Goal: Task Accomplishment & Management: Complete application form

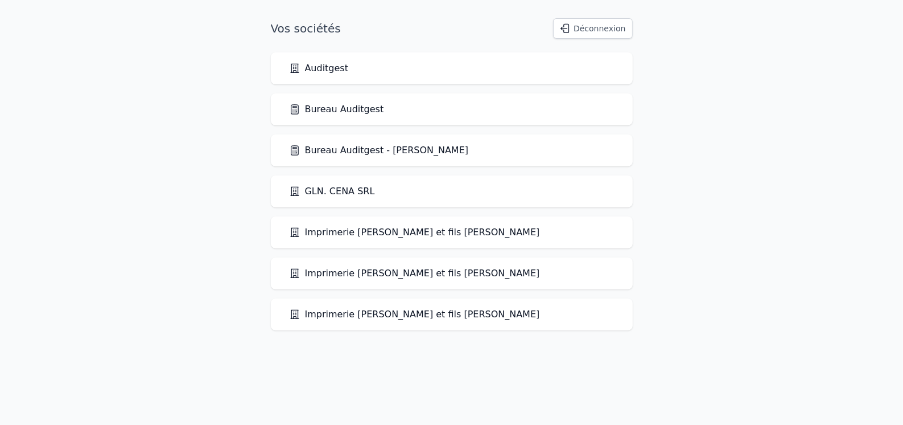
click at [344, 109] on link "Bureau Auditgest" at bounding box center [336, 109] width 95 height 14
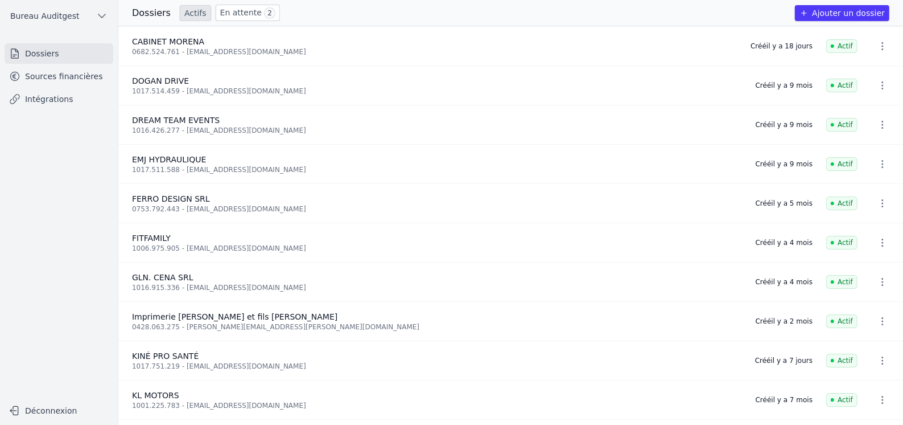
click at [67, 73] on link "Sources financières" at bounding box center [59, 76] width 109 height 20
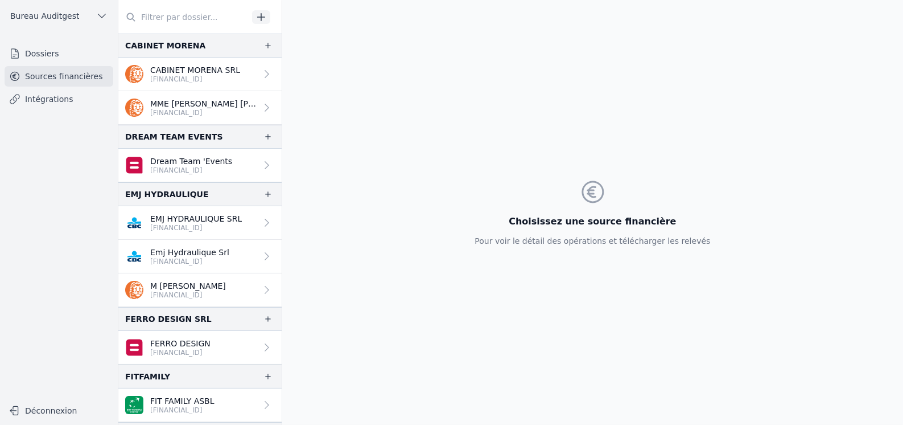
click at [178, 22] on input "text" at bounding box center [183, 17] width 130 height 20
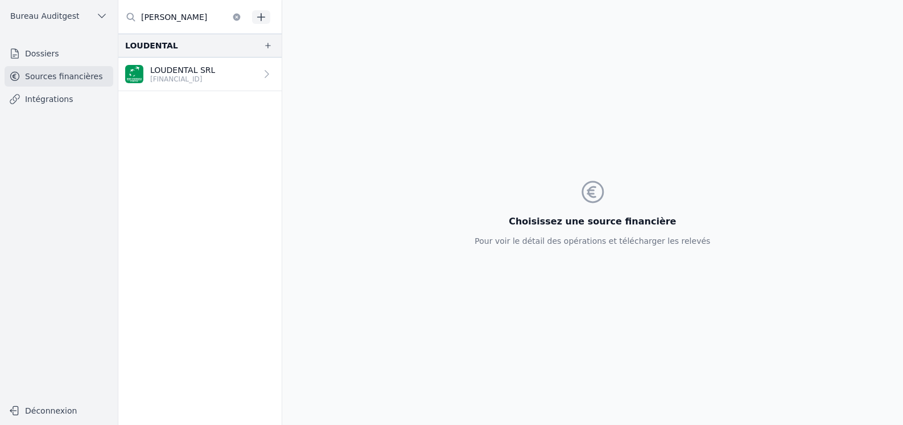
type input "LOU"
click at [42, 50] on link "Dossiers" at bounding box center [59, 53] width 109 height 20
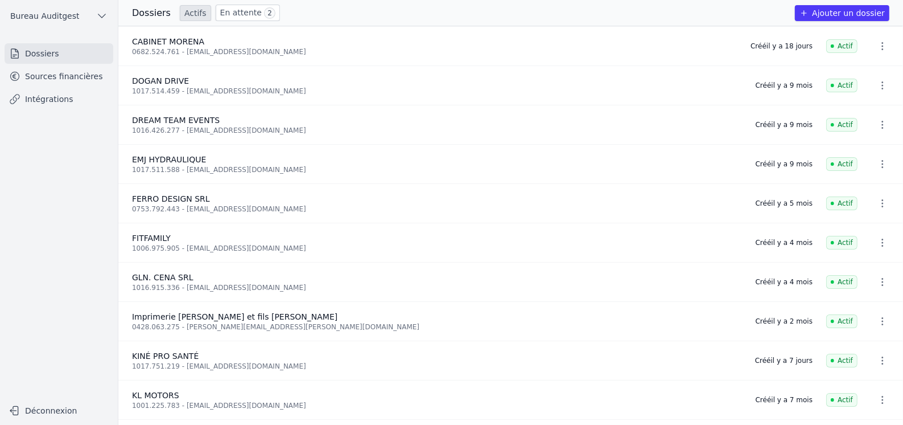
click at [844, 10] on button "Ajouter un dossier" at bounding box center [842, 13] width 94 height 16
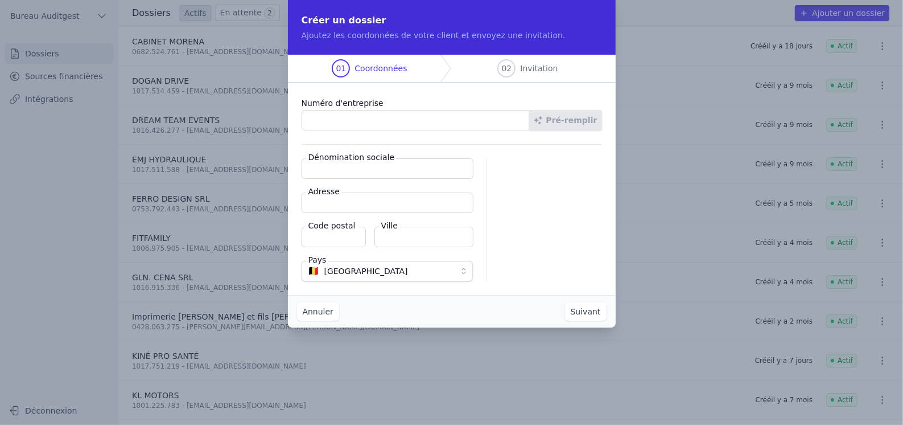
click at [377, 109] on label "Numéro d'entreprise" at bounding box center [452, 103] width 301 height 14
click at [377, 110] on input "Numéro d'entreprise" at bounding box center [416, 120] width 228 height 20
click at [359, 128] on input "Numéro d'entreprise" at bounding box center [416, 120] width 228 height 20
paste input "1027.353.427"
type input "1027.353.427"
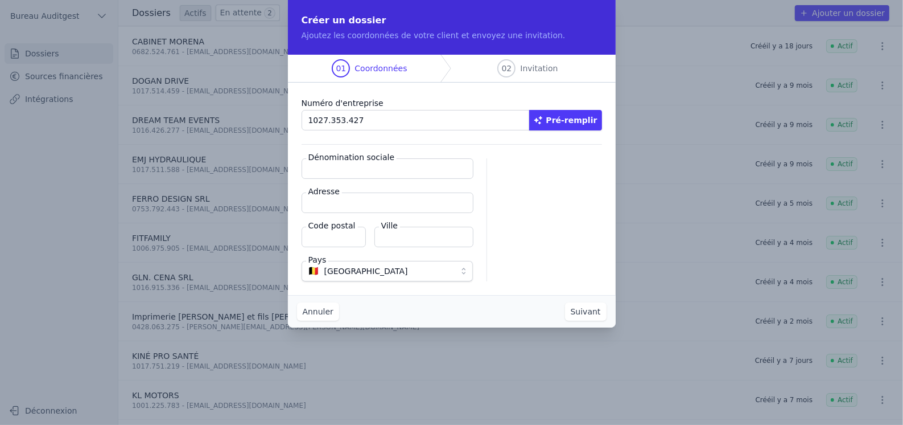
click at [582, 114] on button "Pré-remplir" at bounding box center [565, 120] width 73 height 20
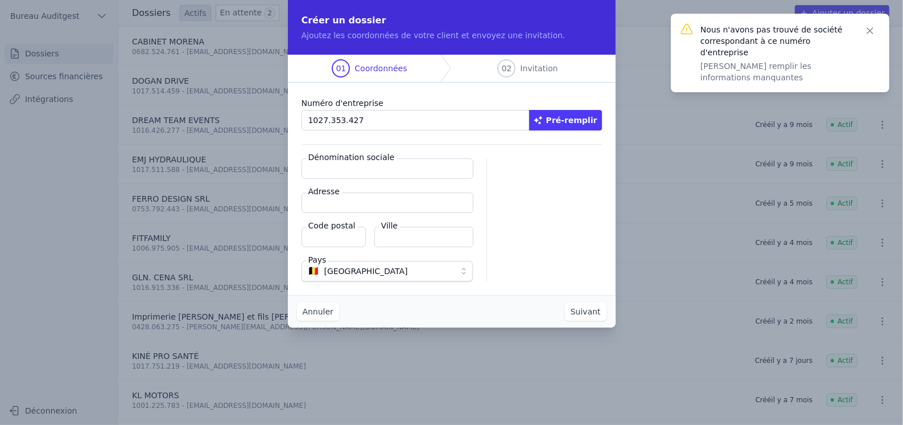
click at [369, 172] on input "Dénomination sociale" at bounding box center [388, 168] width 172 height 20
type input "H DENTAL"
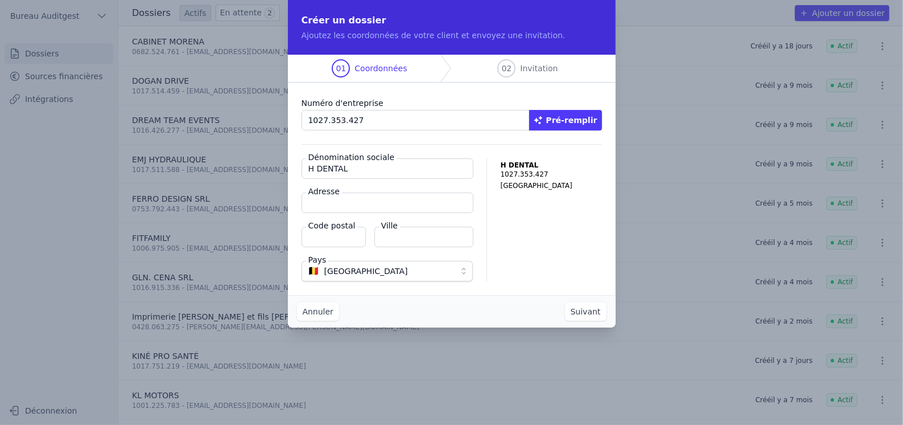
paste input "Rue Docteur Charles Beudin, 20"
type input "Rue Docteur Charles Beudin, 20"
click at [355, 236] on input "Code postal" at bounding box center [334, 237] width 64 height 20
type input "1080"
paste input "Molenbeek-Saint-Jean"
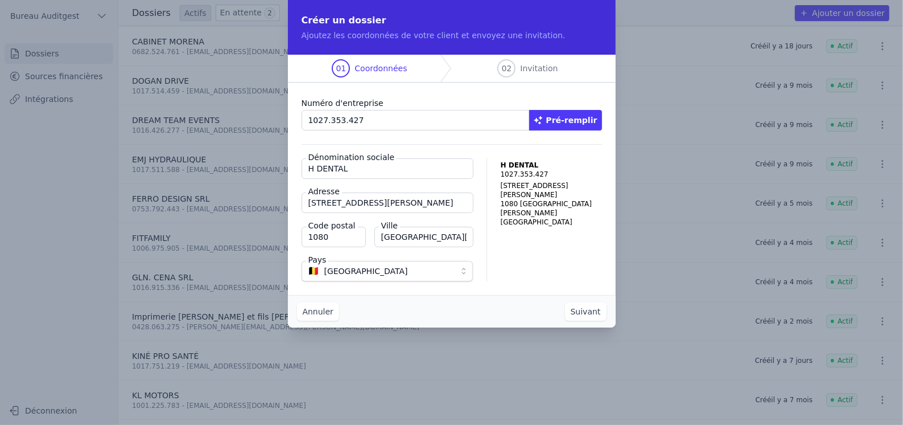
type input "Molenbeek-Saint-Jean"
click at [595, 311] on button "Suivant" at bounding box center [586, 311] width 42 height 18
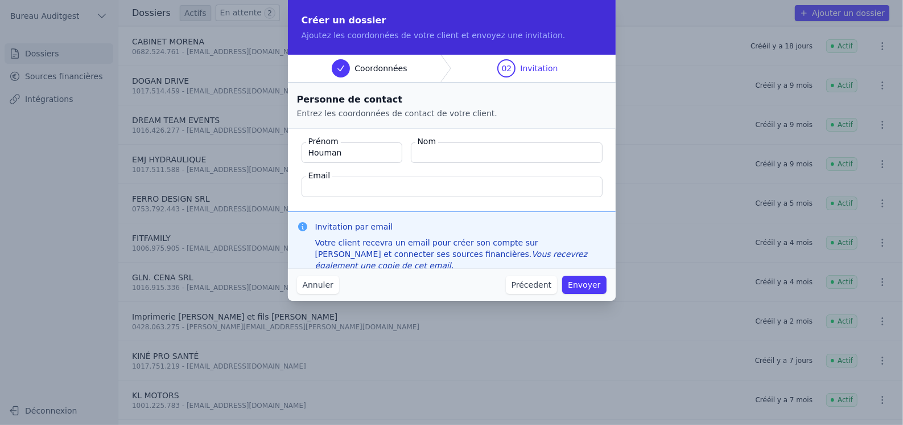
type input "Houman"
paste input "TAEIZADEH HOUMAN"
type input "TAEIZADEH"
paste input "taeizadeh.houman@gmail.com"
type input "taeizadeh.houman@gmail.com"
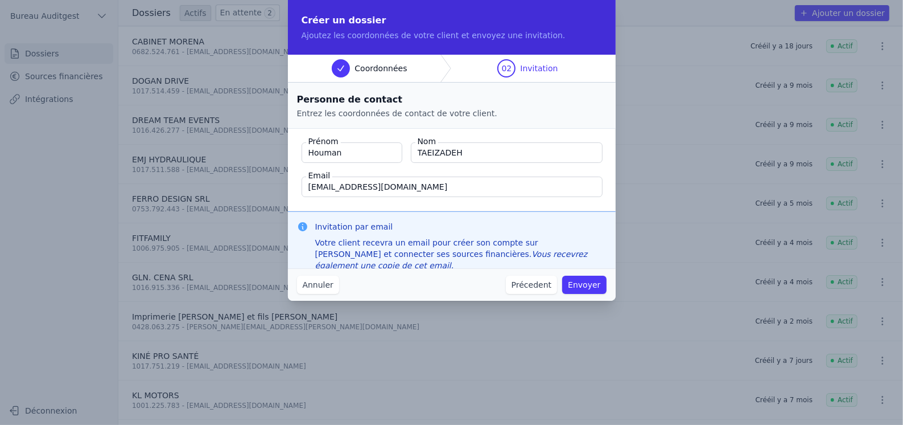
click at [589, 286] on button "Envoyer" at bounding box center [584, 284] width 44 height 18
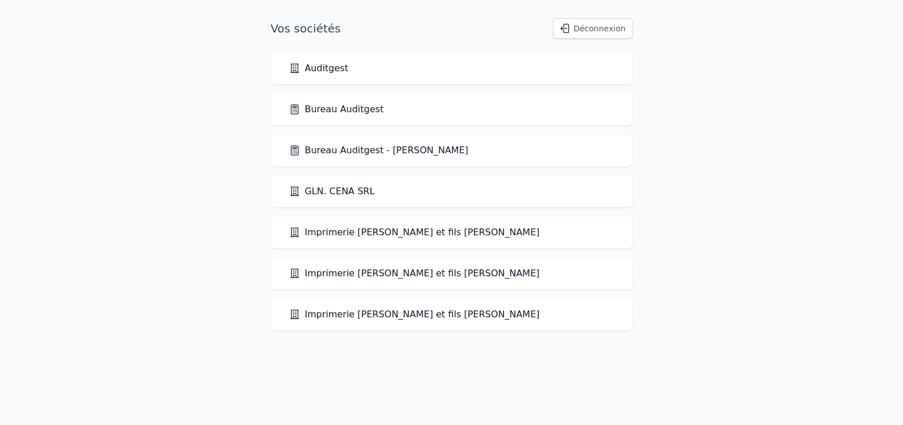
click at [327, 106] on link "Bureau Auditgest" at bounding box center [336, 109] width 95 height 14
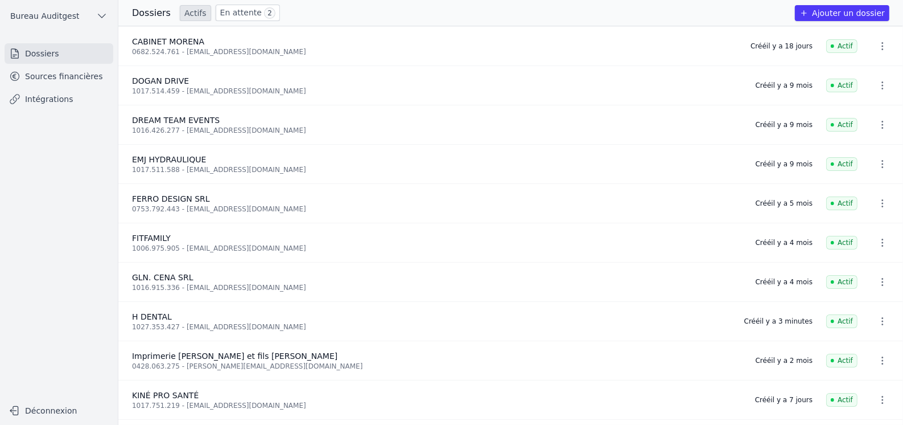
click at [60, 75] on link "Sources financières" at bounding box center [59, 76] width 109 height 20
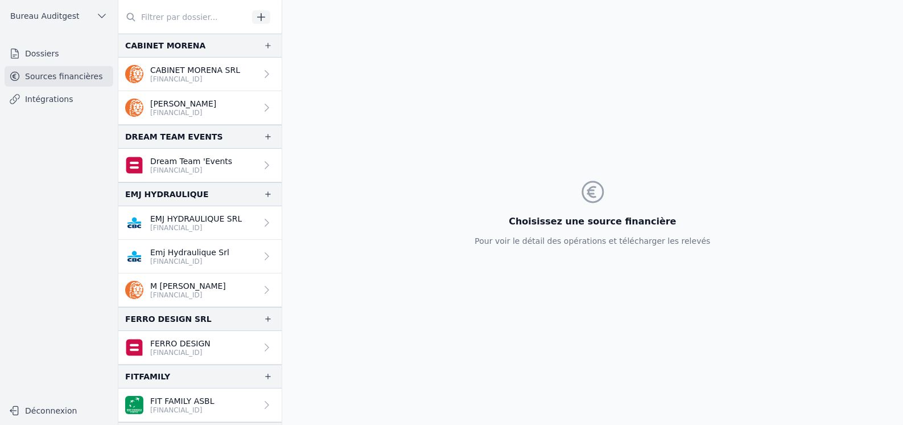
click at [60, 75] on link "Sources financières" at bounding box center [59, 76] width 109 height 20
click at [176, 22] on input "text" at bounding box center [183, 17] width 130 height 20
click at [45, 97] on link "Intégrations" at bounding box center [59, 99] width 109 height 20
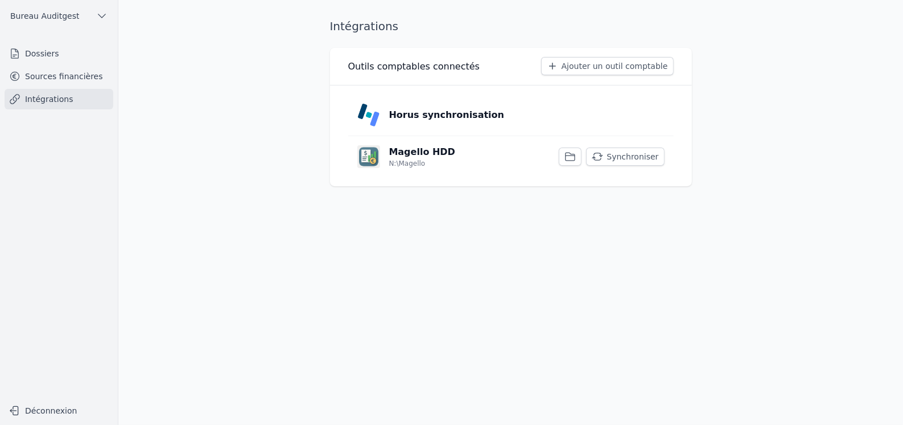
click at [458, 114] on p "Horus synchronisation" at bounding box center [447, 115] width 116 height 14
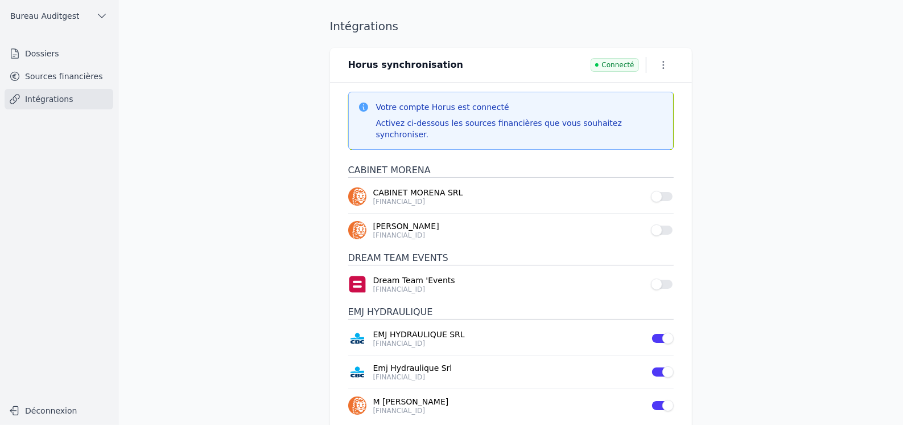
click at [663, 64] on icon "button" at bounding box center [663, 64] width 11 height 11
click at [772, 103] on div at bounding box center [451, 212] width 903 height 425
click at [663, 64] on icon "button" at bounding box center [663, 64] width 11 height 11
click at [746, 109] on div at bounding box center [451, 212] width 903 height 425
click at [52, 77] on link "Sources financières" at bounding box center [59, 76] width 109 height 20
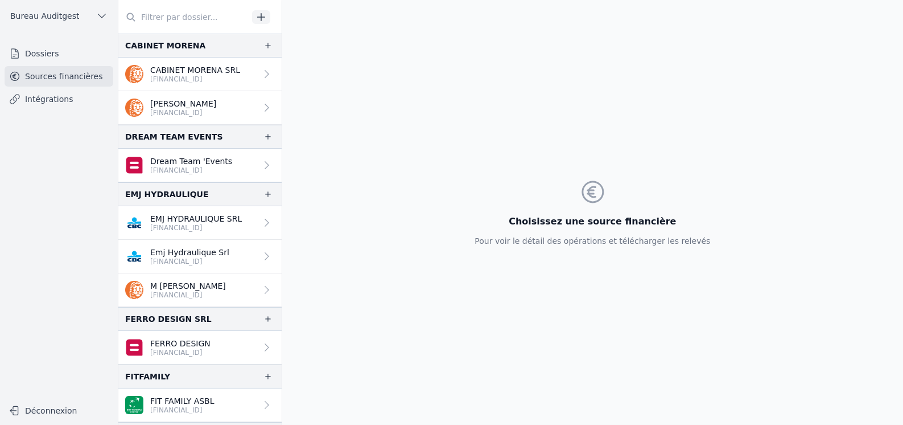
click at [170, 17] on input "text" at bounding box center [183, 17] width 130 height 20
click at [258, 16] on icon "button" at bounding box center [261, 16] width 11 height 11
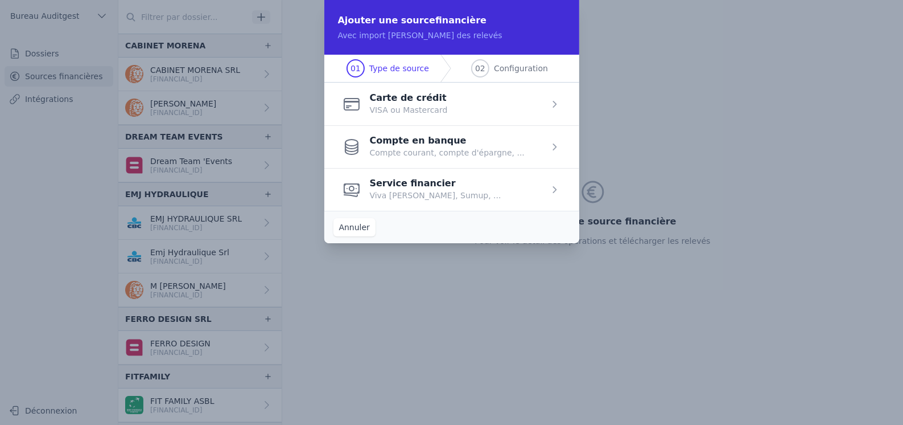
click at [396, 142] on span "button" at bounding box center [451, 146] width 255 height 43
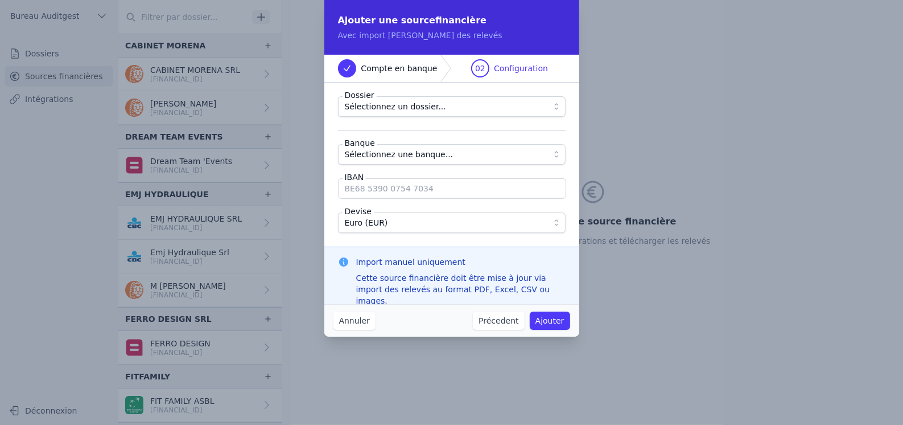
click at [415, 107] on span "Sélectionnez un dossier..." at bounding box center [395, 107] width 101 height 14
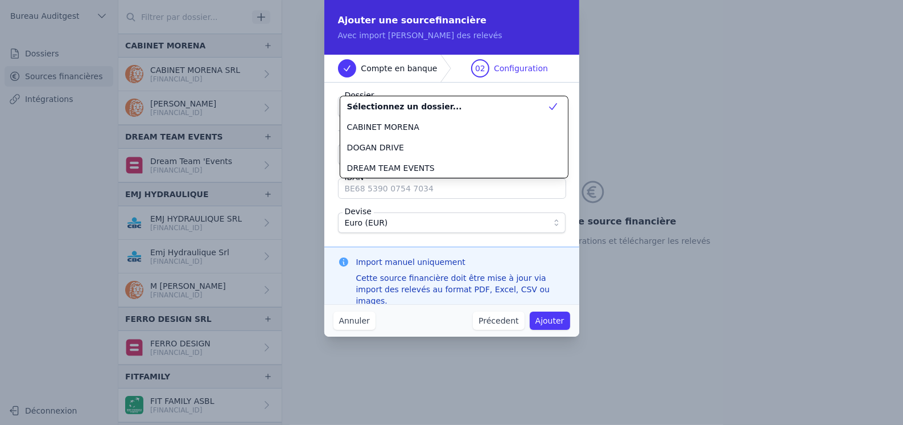
scroll to position [102, 0]
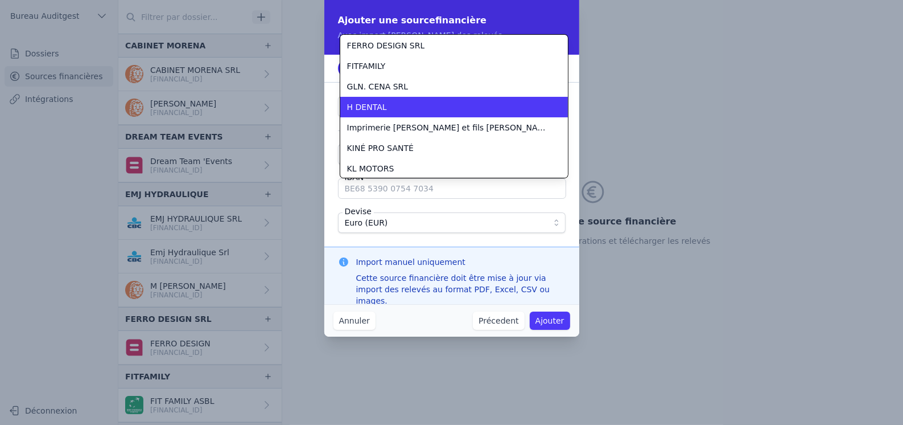
click at [415, 107] on div "H DENTAL" at bounding box center [447, 106] width 200 height 11
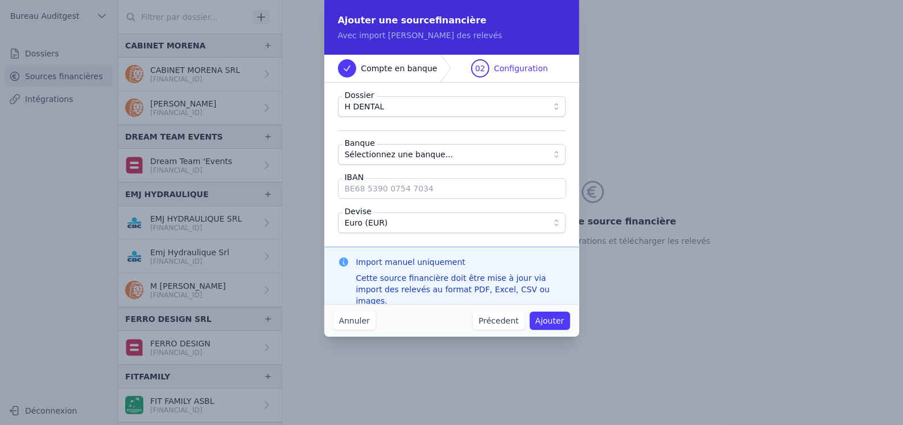
click at [434, 153] on span "Sélectionnez une banque..." at bounding box center [399, 154] width 109 height 14
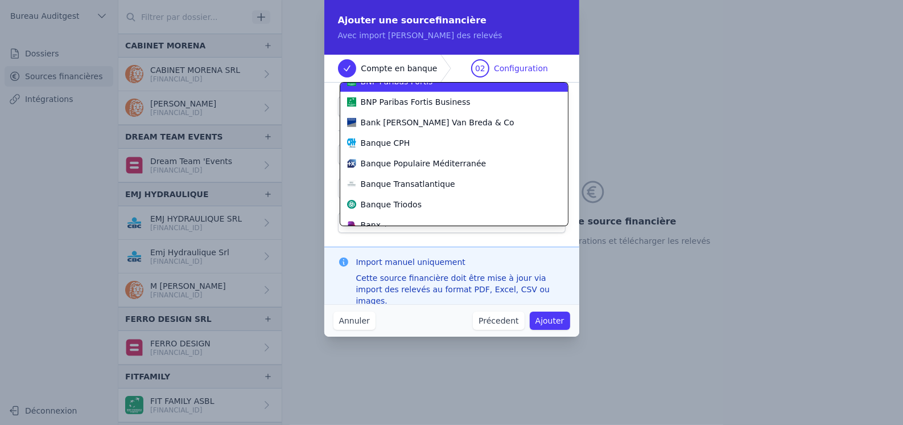
scroll to position [61, 0]
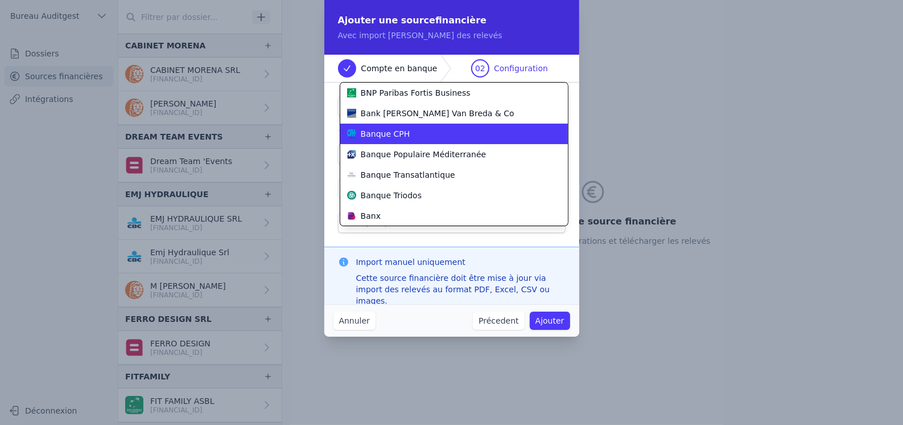
click at [408, 140] on li "Banque CPH" at bounding box center [454, 134] width 228 height 20
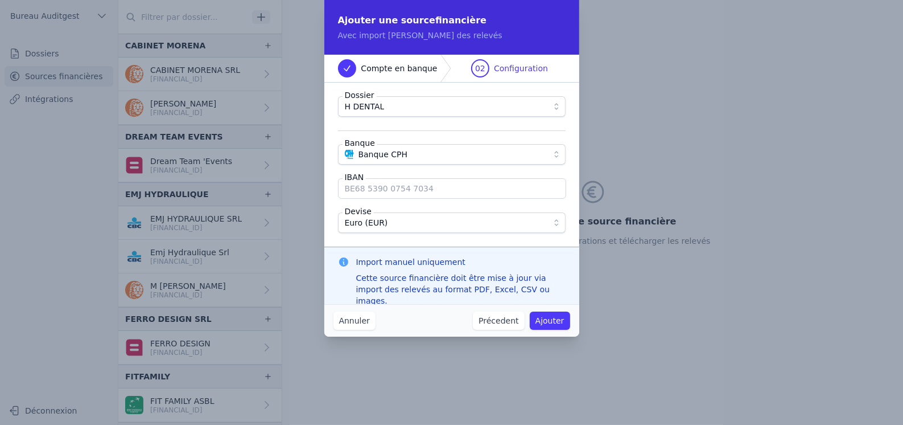
click at [423, 187] on input "IBAN" at bounding box center [452, 188] width 228 height 20
paste input "TAEI ZADE HHOU MANG MAIL COM"
type input "TAEI ZADE HHOU MANG MAIL COM"
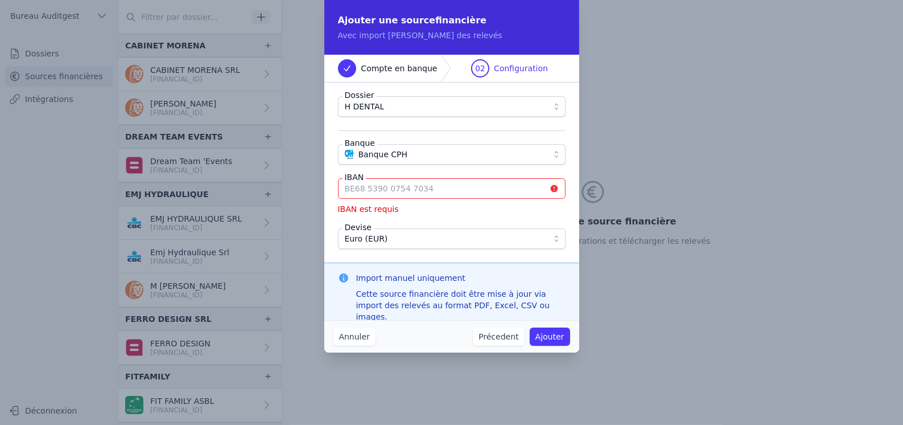
paste input "[FINANCIAL_ID]"
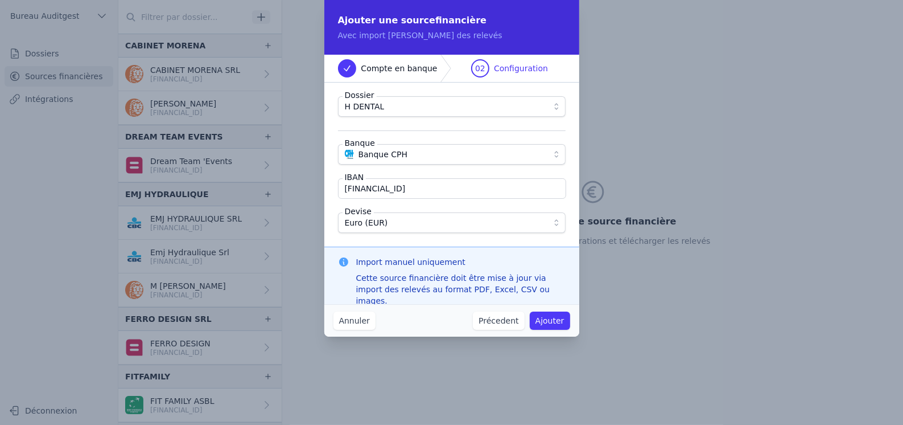
type input "[FINANCIAL_ID]"
click at [543, 320] on button "Ajouter" at bounding box center [550, 320] width 40 height 18
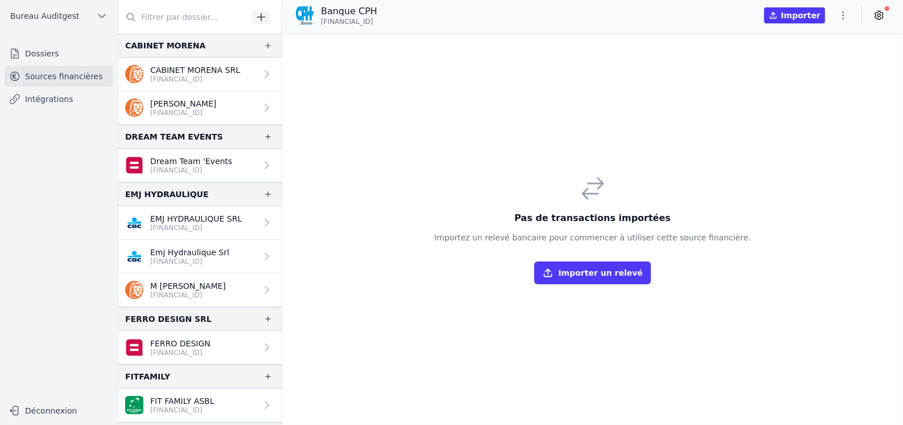
click at [63, 98] on link "Intégrations" at bounding box center [59, 99] width 109 height 20
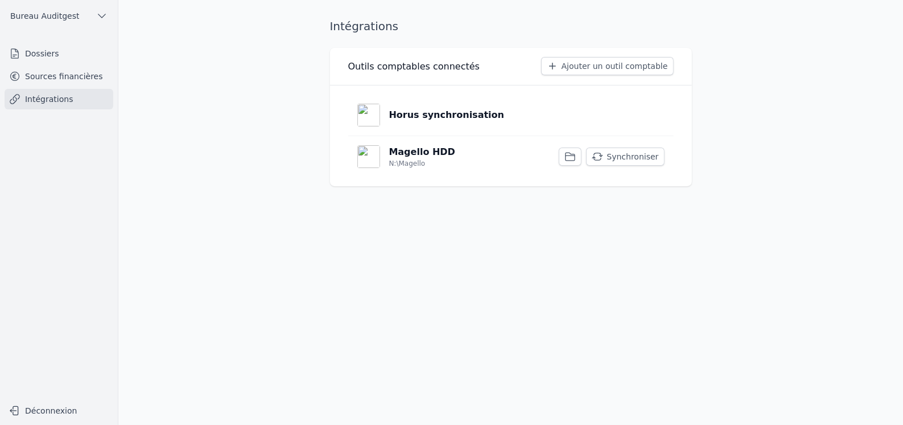
click at [434, 113] on p "Horus synchronisation" at bounding box center [447, 115] width 116 height 14
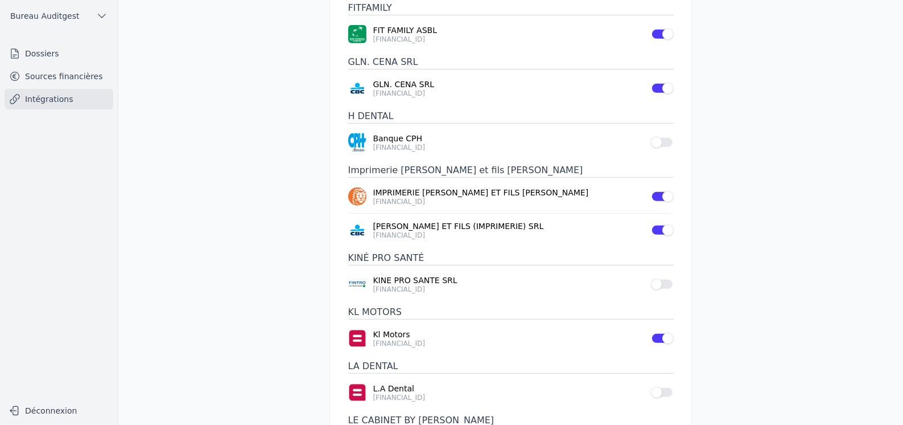
scroll to position [455, 0]
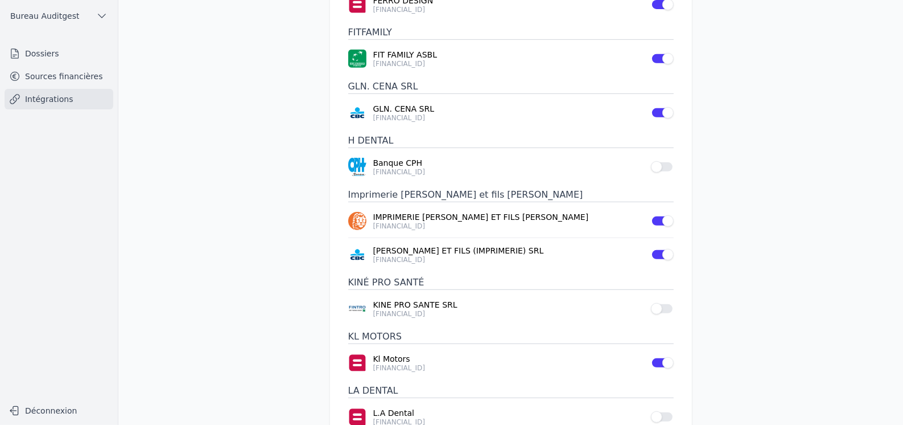
click at [668, 161] on button "Use setting" at bounding box center [662, 166] width 23 height 11
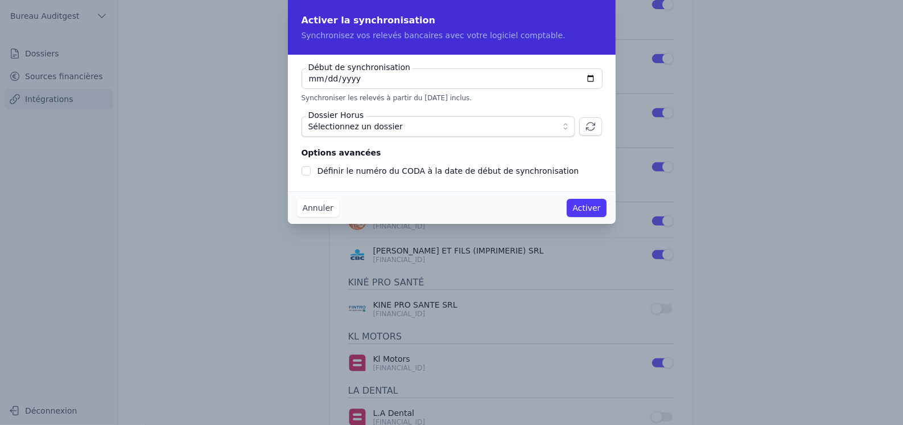
click at [590, 77] on input "2025-10-13" at bounding box center [452, 78] width 301 height 20
type input "2025-09-13"
checkbox input "false"
type input "2025-09-01"
click at [494, 126] on span "Sélectionnez un dossier" at bounding box center [431, 127] width 244 height 14
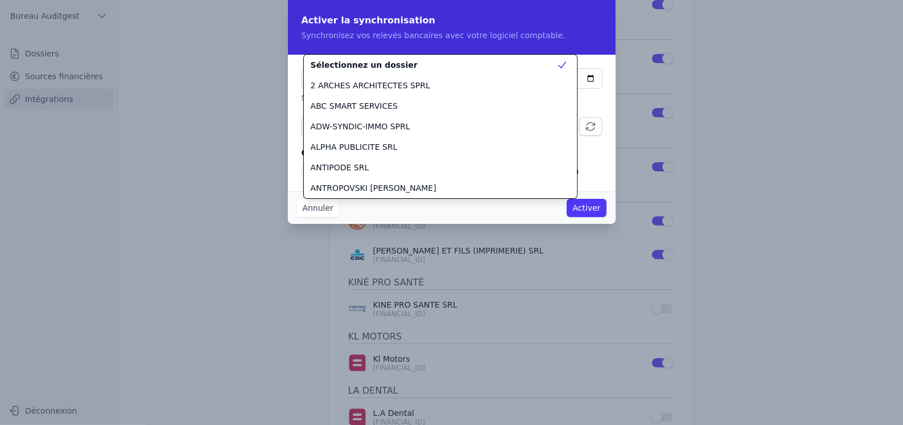
scroll to position [491, 0]
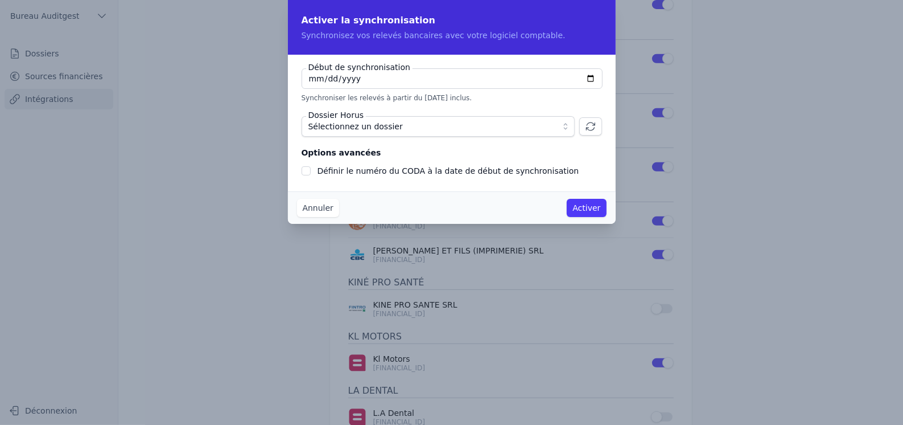
click at [435, 126] on span "Sélectionnez un dossier" at bounding box center [431, 127] width 244 height 14
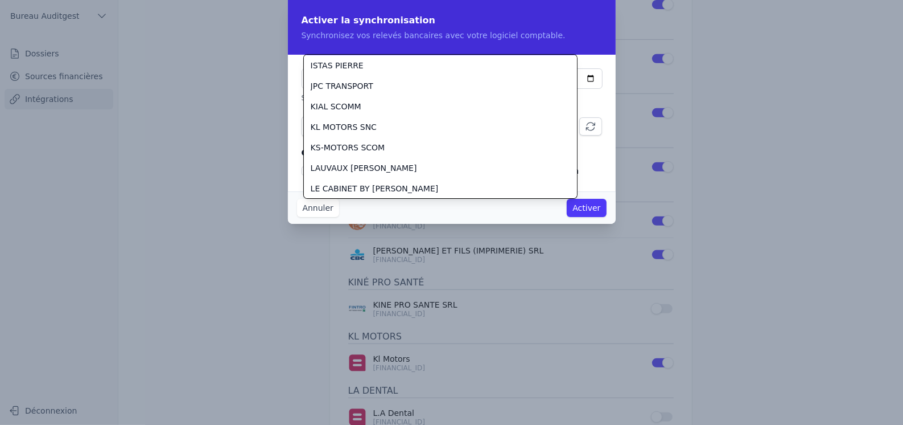
scroll to position [819, 0]
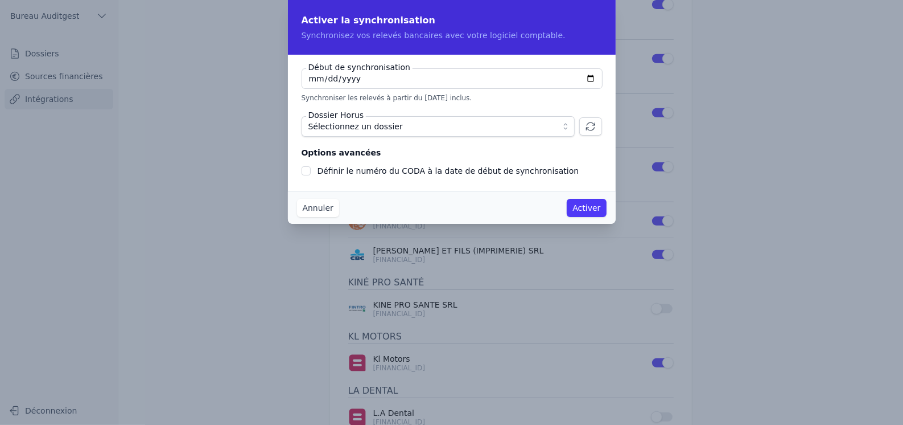
click at [589, 124] on icon "button" at bounding box center [590, 126] width 11 height 11
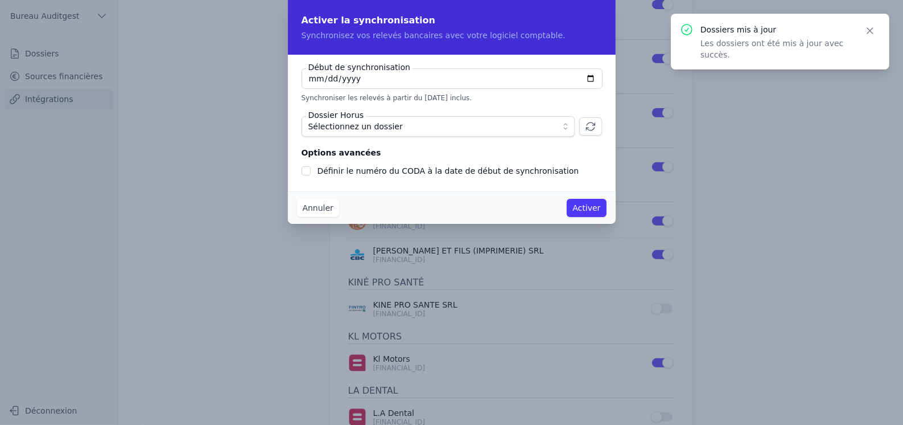
click at [499, 125] on span "Sélectionnez un dossier" at bounding box center [431, 127] width 244 height 14
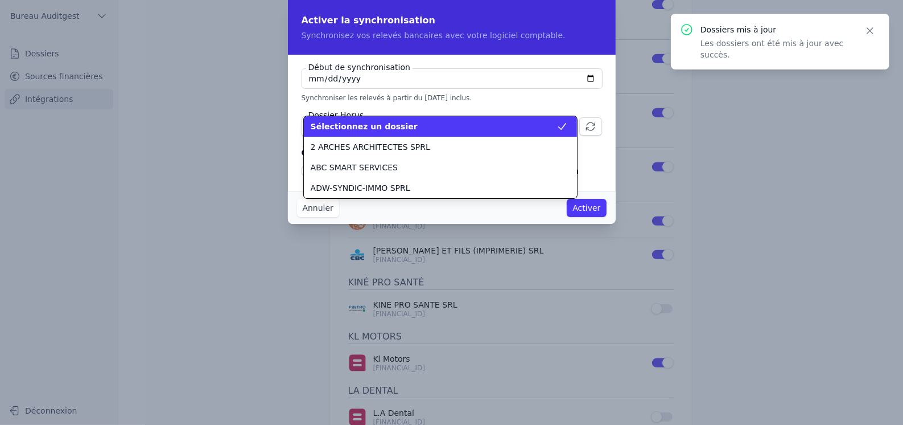
scroll to position [778, 0]
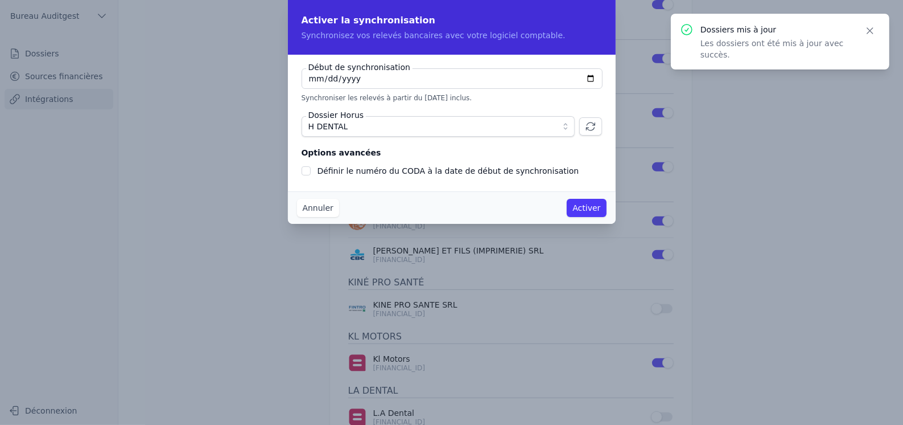
click at [594, 208] on button "Activer" at bounding box center [586, 208] width 39 height 18
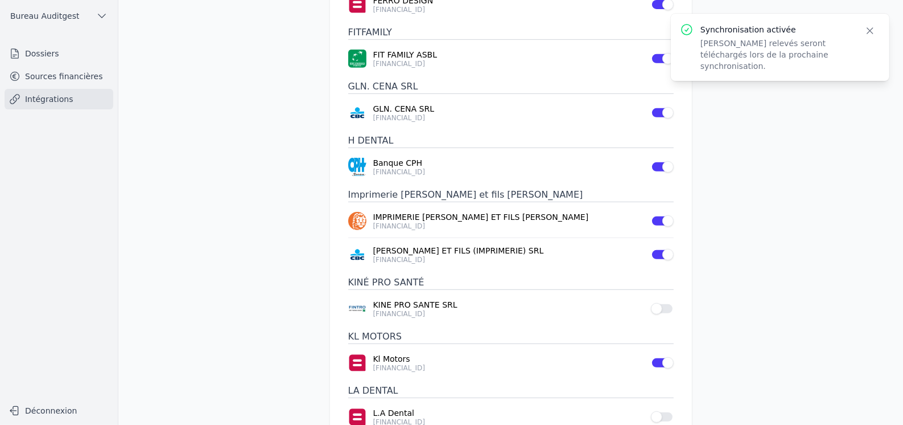
click at [61, 76] on link "Sources financières" at bounding box center [59, 76] width 109 height 20
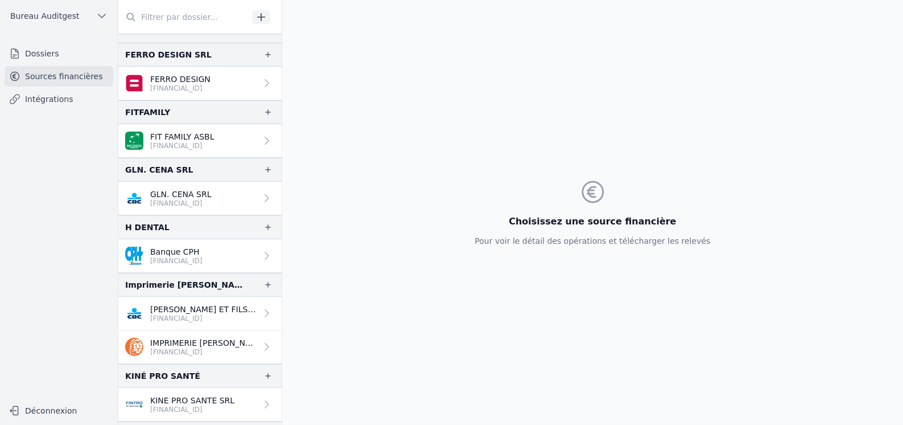
scroll to position [285, 0]
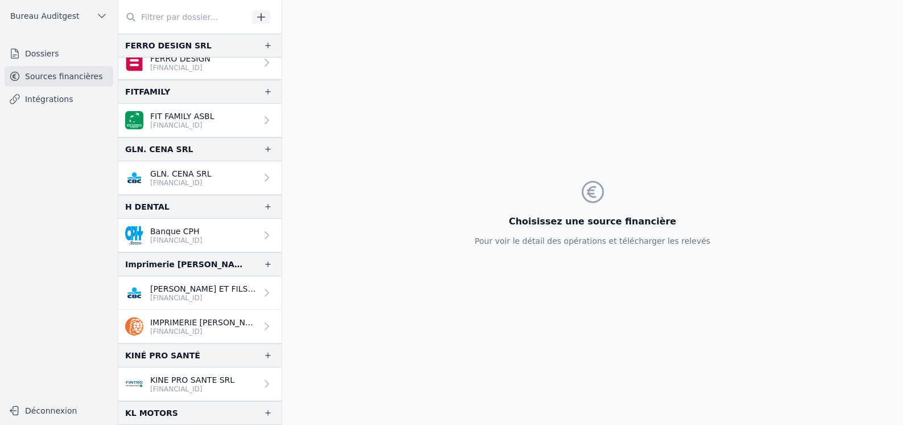
click at [184, 236] on p "[FINANCIAL_ID]" at bounding box center [176, 240] width 52 height 9
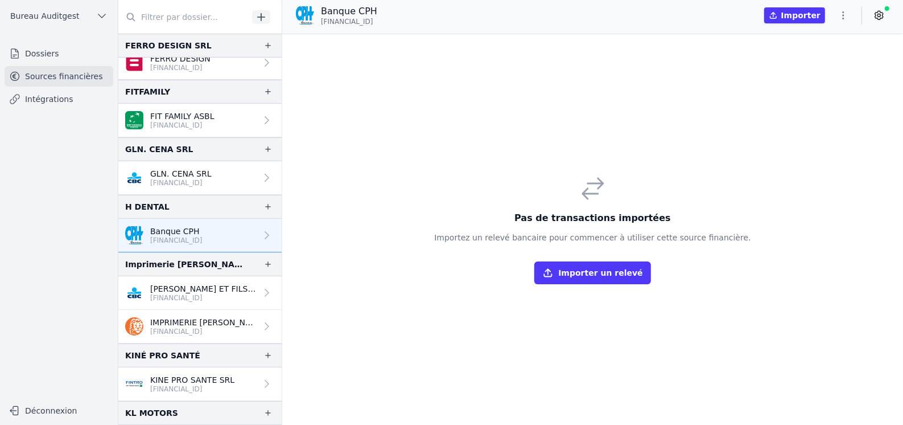
click at [203, 227] on p "Banque CPH" at bounding box center [176, 230] width 52 height 11
click at [882, 15] on icon at bounding box center [879, 15] width 11 height 11
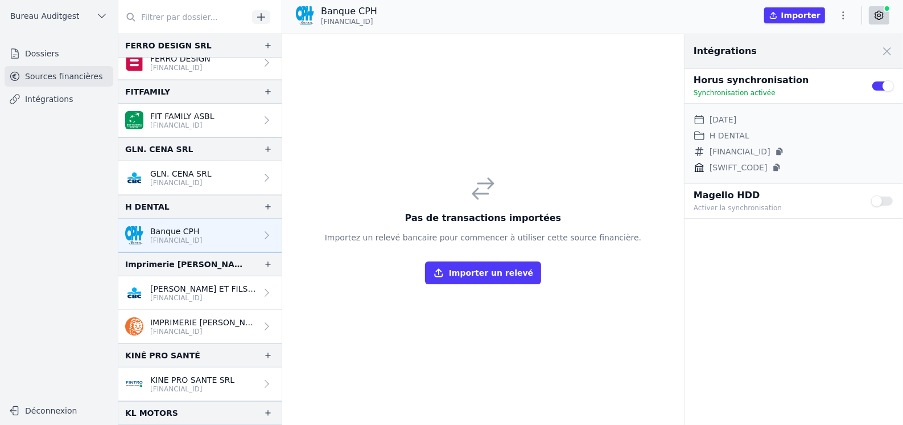
click at [890, 202] on button "Use setting" at bounding box center [882, 200] width 23 height 11
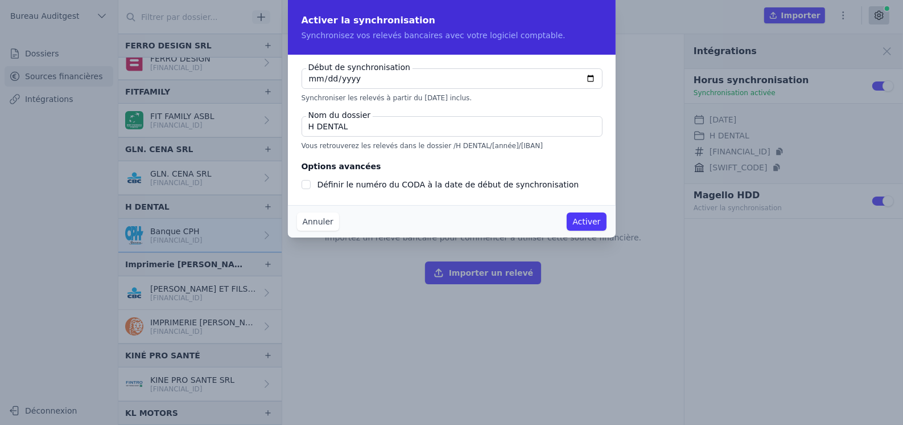
click at [588, 79] on input "2025-10-13" at bounding box center [452, 78] width 301 height 20
type input "2025-09-13"
checkbox input "false"
type input "2025-09-01"
click at [595, 227] on button "Activer" at bounding box center [586, 221] width 39 height 18
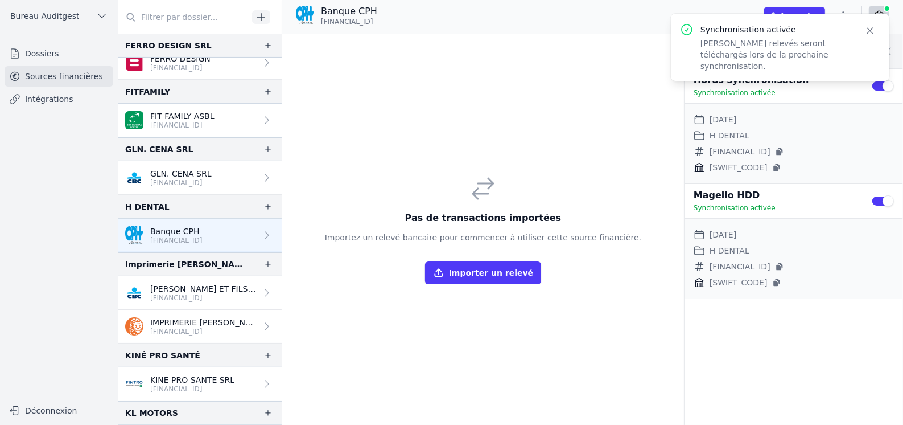
click at [874, 31] on icon "button" at bounding box center [870, 30] width 11 height 11
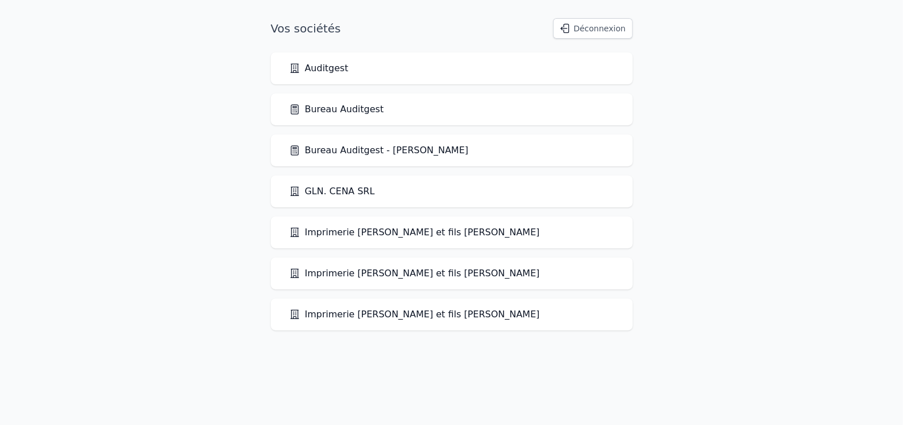
click at [342, 104] on link "Bureau Auditgest" at bounding box center [336, 109] width 95 height 14
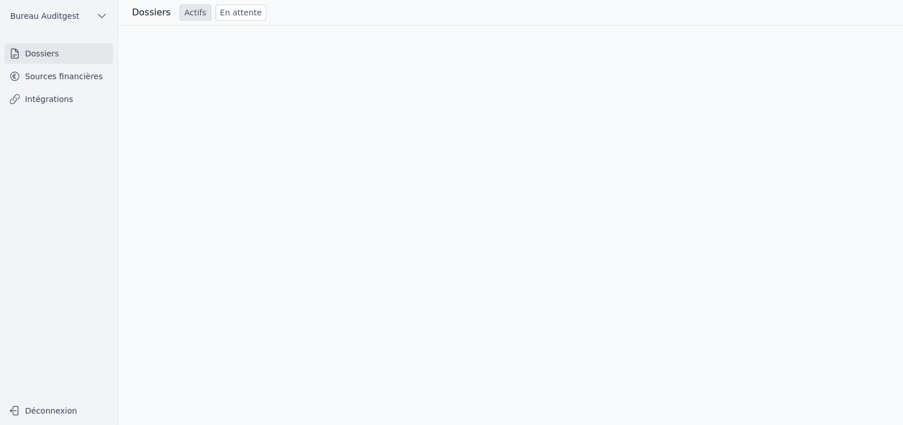
click at [342, 104] on div at bounding box center [510, 225] width 785 height 399
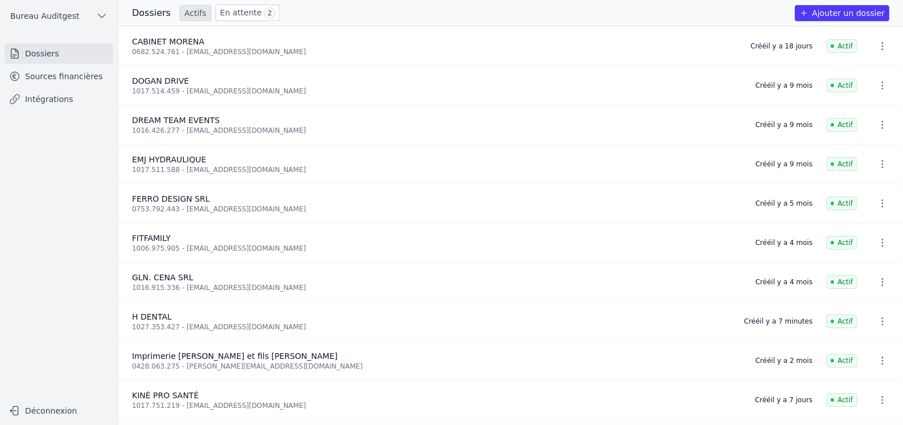
click at [67, 76] on link "Sources financières" at bounding box center [59, 76] width 109 height 20
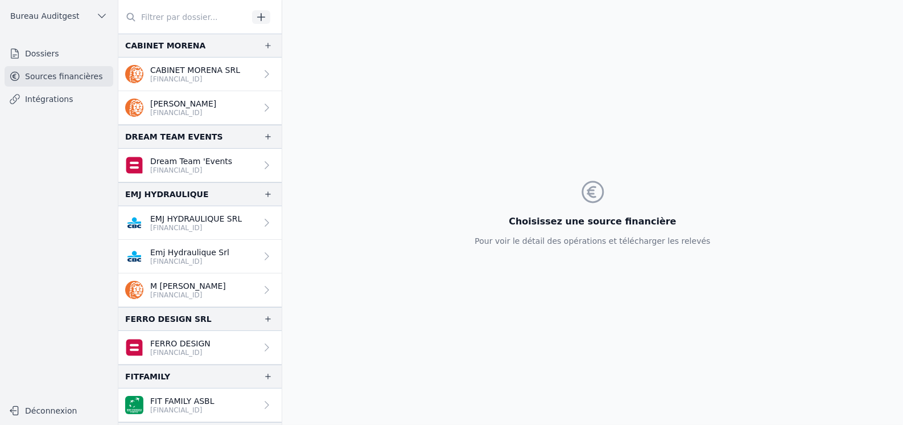
click at [162, 17] on input "text" at bounding box center [183, 17] width 130 height 20
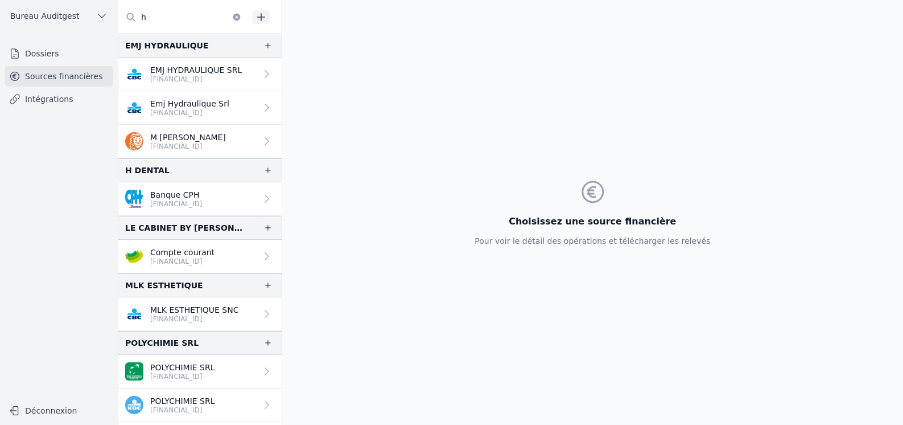
type input "h d"
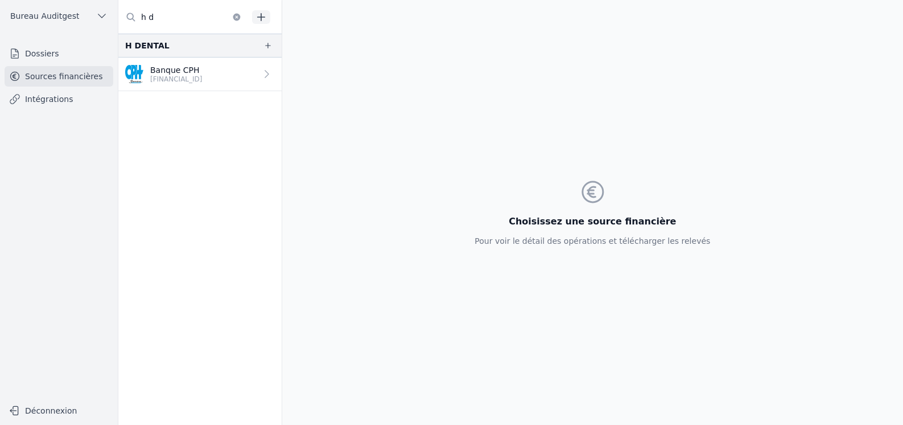
drag, startPoint x: 170, startPoint y: 18, endPoint x: 121, endPoint y: 14, distance: 49.1
click at [121, 14] on input "h d" at bounding box center [183, 17] width 130 height 20
type input "h"
click at [265, 75] on icon at bounding box center [266, 73] width 11 height 11
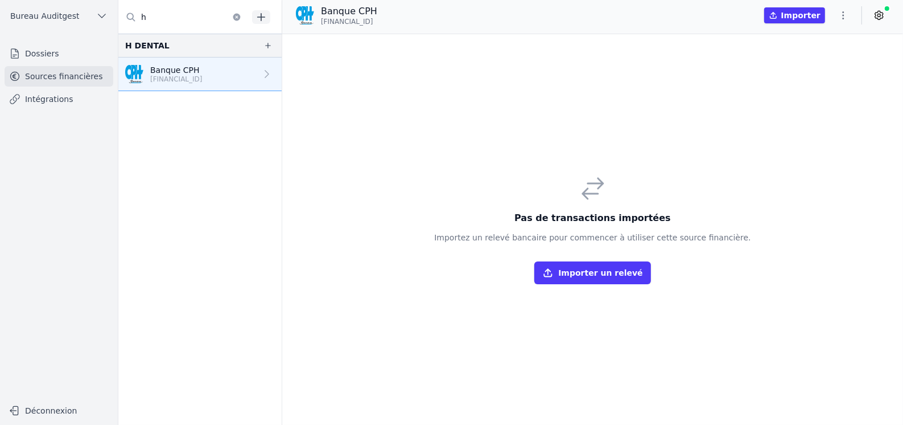
click at [265, 76] on icon at bounding box center [267, 74] width 4 height 8
click at [844, 17] on icon "button" at bounding box center [843, 15] width 11 height 11
click at [811, 82] on button "Supprimer" at bounding box center [816, 81] width 82 height 20
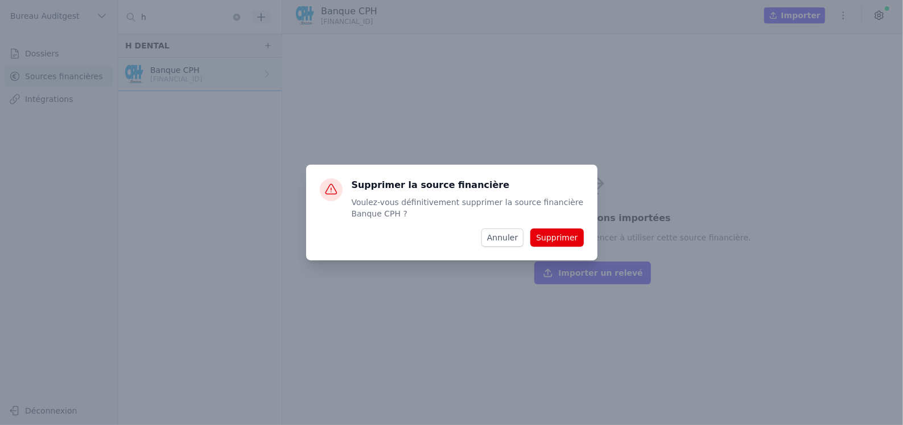
click at [564, 236] on button "Supprimer" at bounding box center [557, 237] width 53 height 18
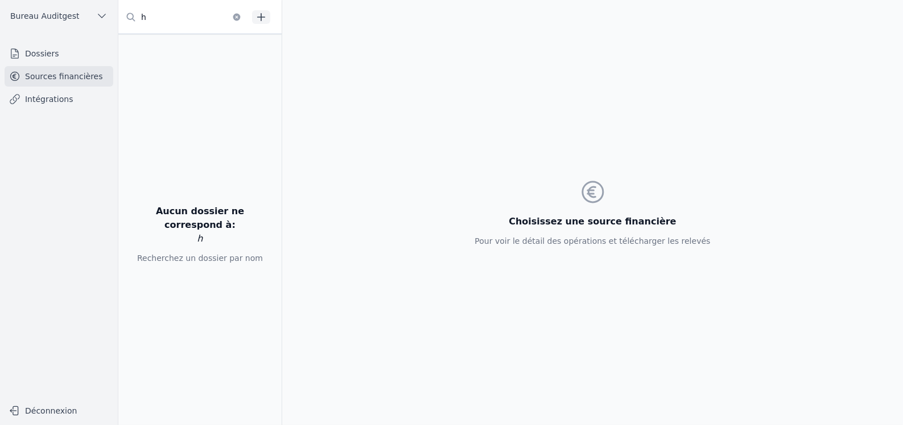
drag, startPoint x: 178, startPoint y: 16, endPoint x: 125, endPoint y: 14, distance: 53.0
click at [125, 14] on div "h" at bounding box center [183, 17] width 130 height 20
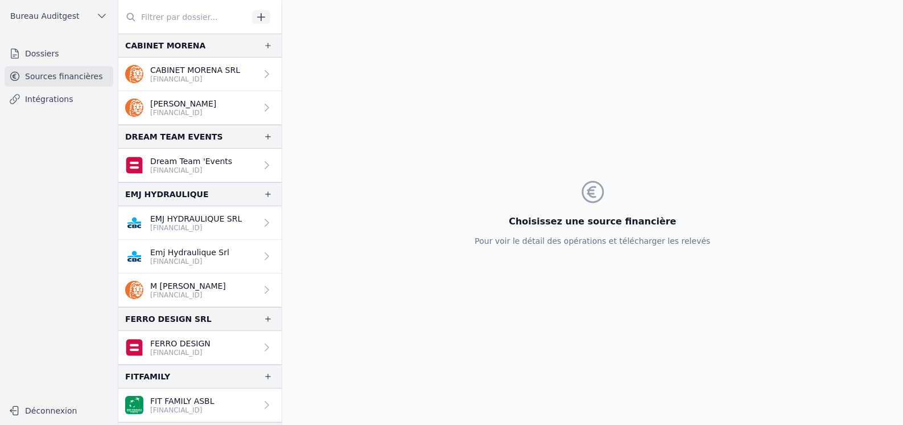
click at [259, 14] on icon "button" at bounding box center [261, 16] width 11 height 11
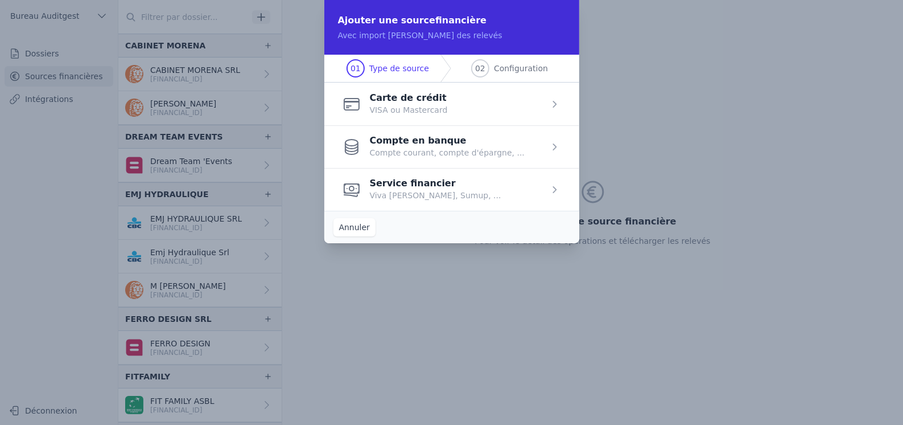
click at [413, 141] on span "button" at bounding box center [451, 146] width 255 height 43
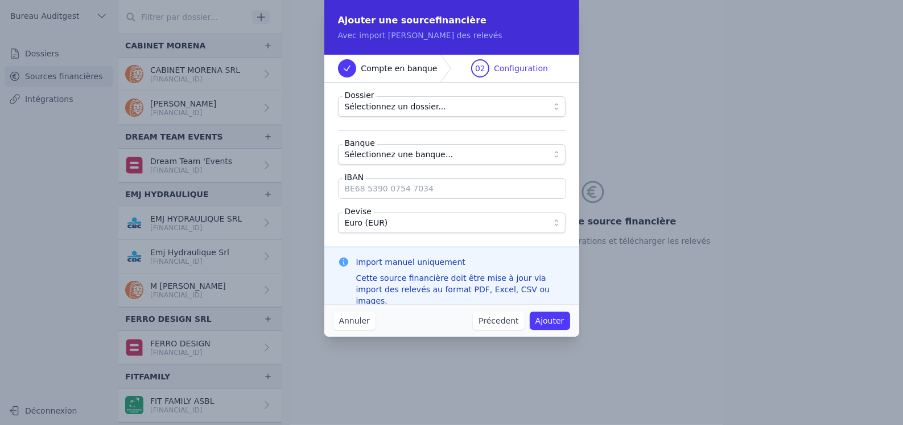
click at [425, 108] on span "Sélectionnez un dossier..." at bounding box center [395, 107] width 101 height 14
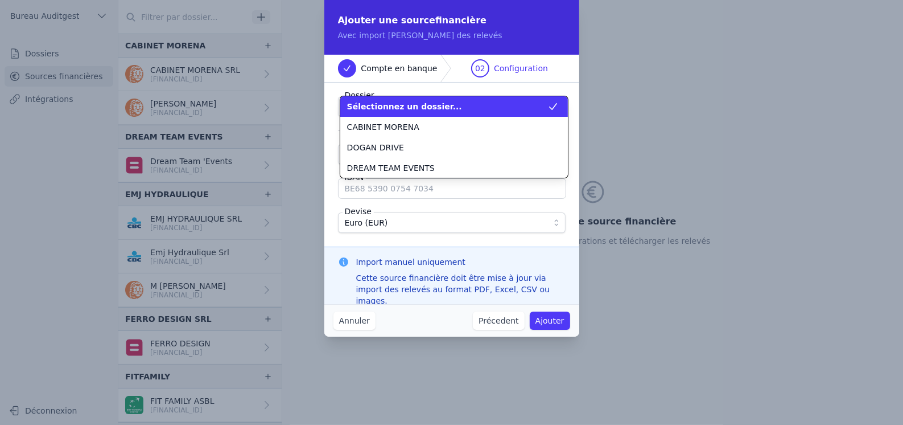
scroll to position [102, 0]
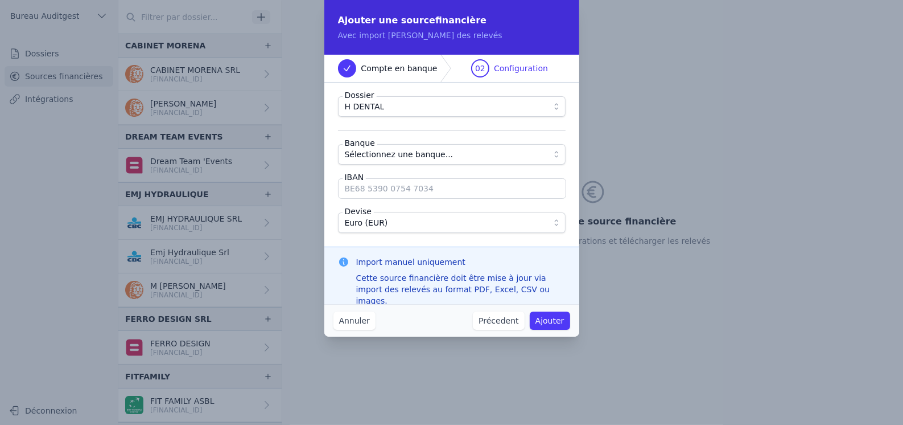
click at [439, 155] on span "Sélectionnez une banque..." at bounding box center [444, 154] width 198 height 14
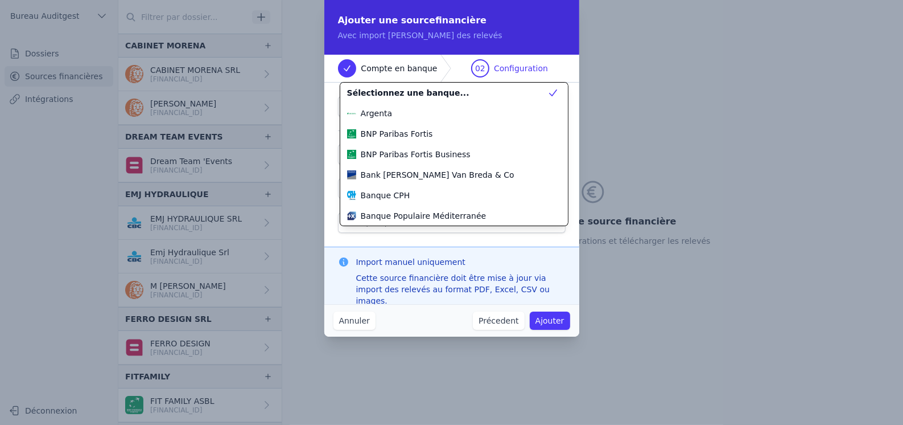
scroll to position [184, 0]
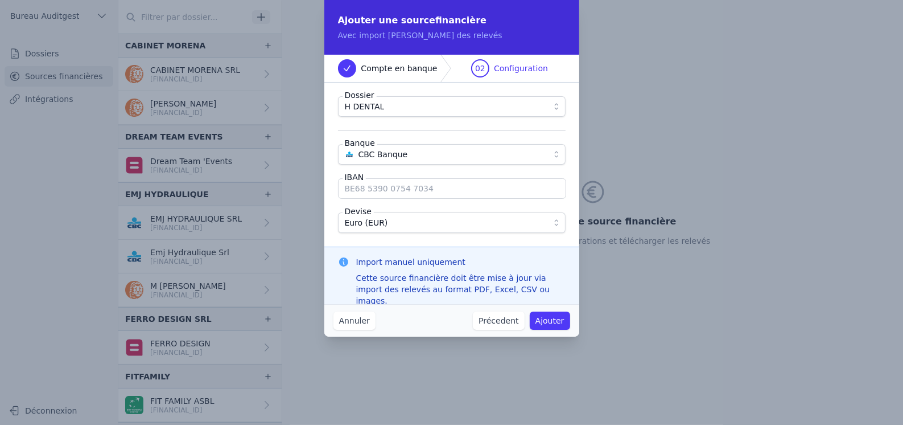
click at [404, 191] on input "IBAN" at bounding box center [452, 188] width 228 height 20
paste input "[FINANCIAL_ID]"
type input "[FINANCIAL_ID]"
click at [552, 319] on button "Ajouter" at bounding box center [550, 320] width 40 height 18
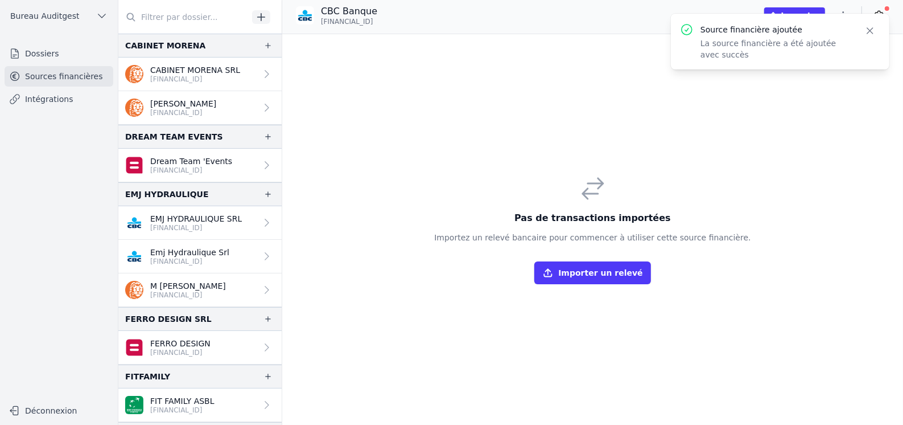
click at [187, 18] on input "text" at bounding box center [183, 17] width 130 height 20
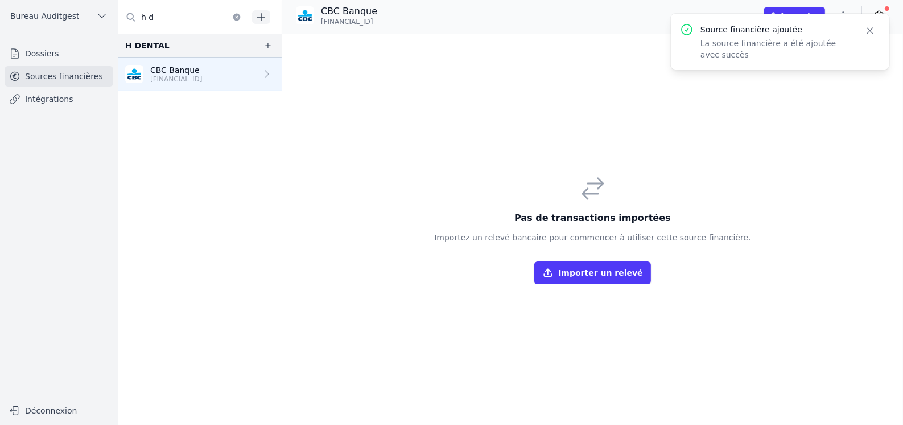
type input "h d"
click at [175, 76] on p "[FINANCIAL_ID]" at bounding box center [176, 79] width 52 height 9
click at [767, 104] on div "Pas de transactions importées Importez un relevé bancaire pour commencer à util…" at bounding box center [592, 229] width 621 height 390
click at [872, 30] on icon "button" at bounding box center [870, 30] width 11 height 11
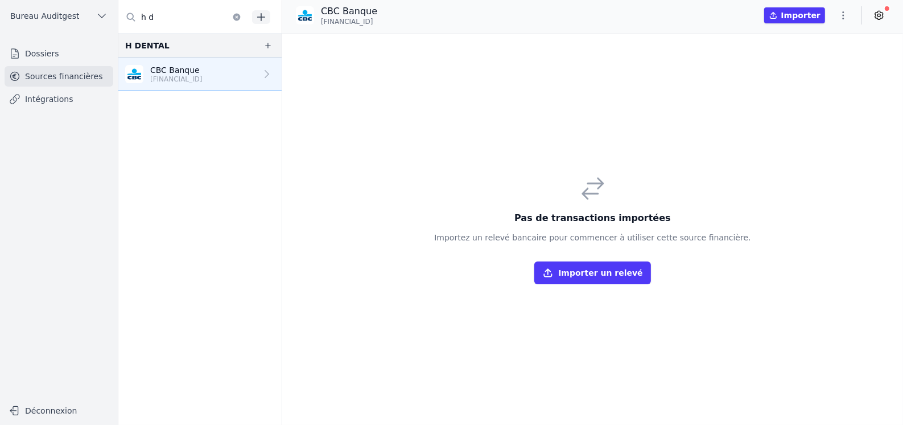
click at [845, 15] on icon "button" at bounding box center [843, 15] width 11 height 11
click at [883, 17] on div at bounding box center [451, 212] width 903 height 425
click at [883, 16] on icon at bounding box center [879, 15] width 8 height 9
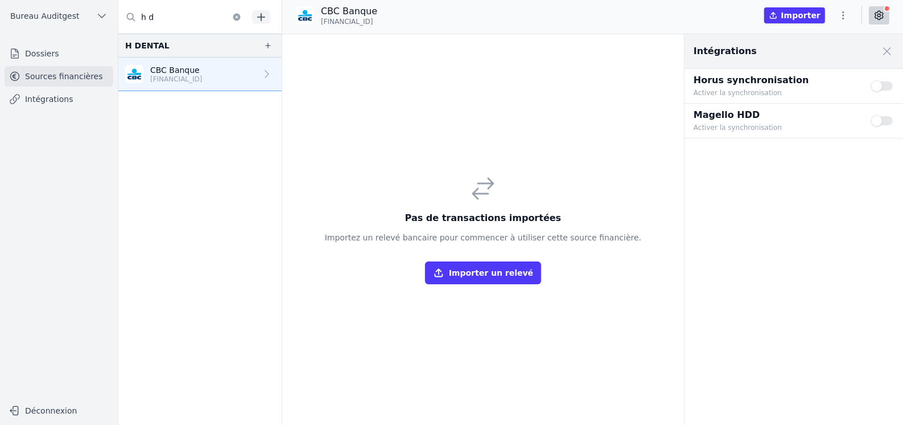
click at [890, 120] on button "Use setting" at bounding box center [882, 120] width 23 height 11
click at [887, 85] on button "Use setting" at bounding box center [882, 85] width 23 height 11
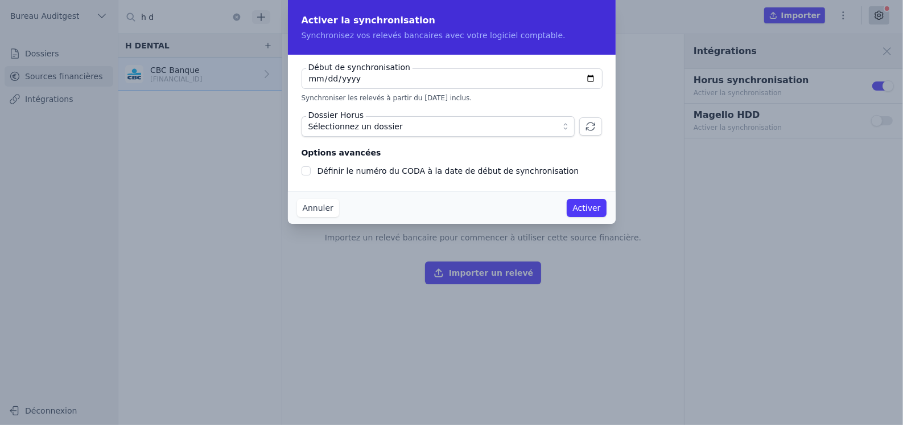
checkbox input "false"
type input "2025-10-01"
type input "2025-09-01"
click at [402, 127] on span "Sélectionnez un dossier" at bounding box center [431, 127] width 244 height 14
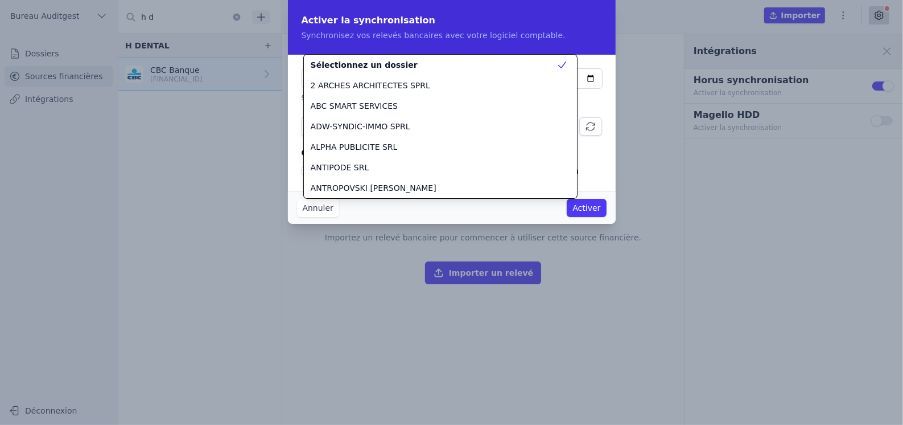
scroll to position [778, 0]
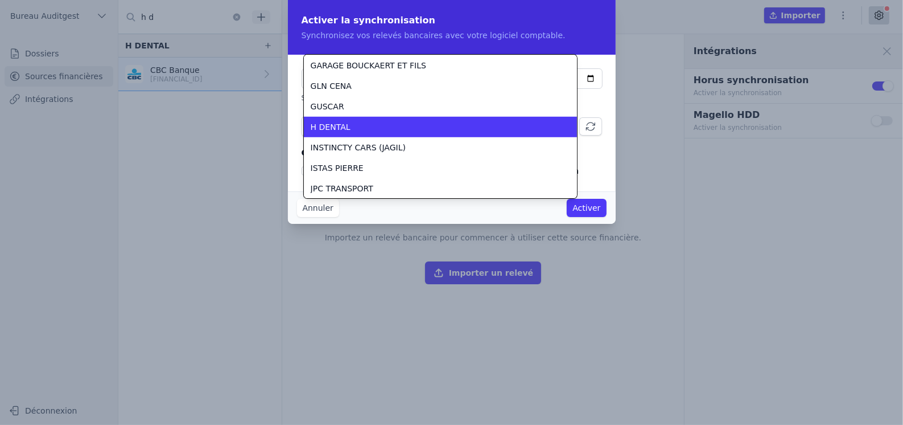
click at [402, 127] on div "H DENTAL" at bounding box center [434, 126] width 246 height 11
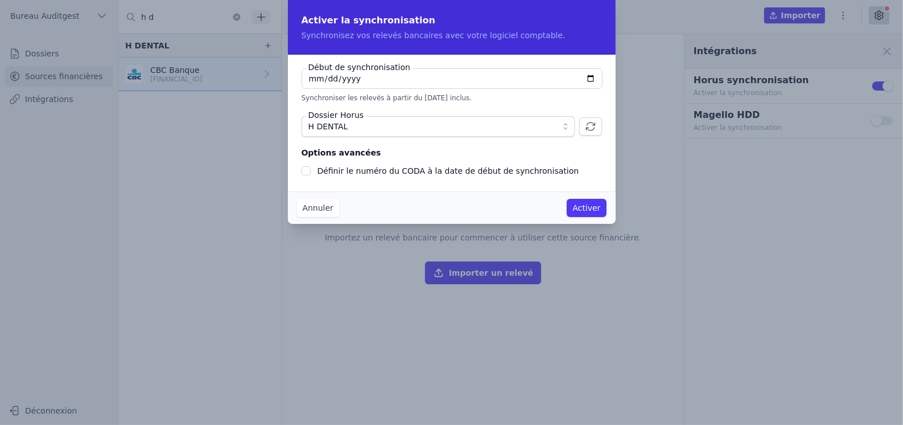
click at [593, 205] on button "Activer" at bounding box center [586, 208] width 39 height 18
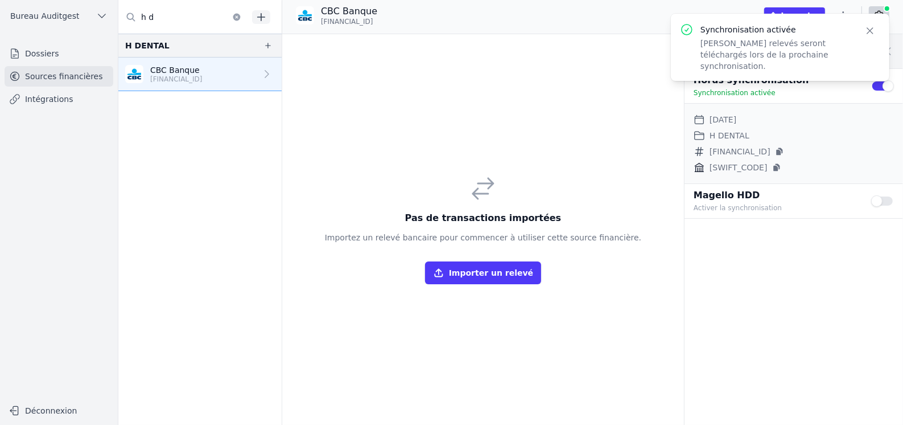
click at [38, 98] on link "Intégrations" at bounding box center [59, 99] width 109 height 20
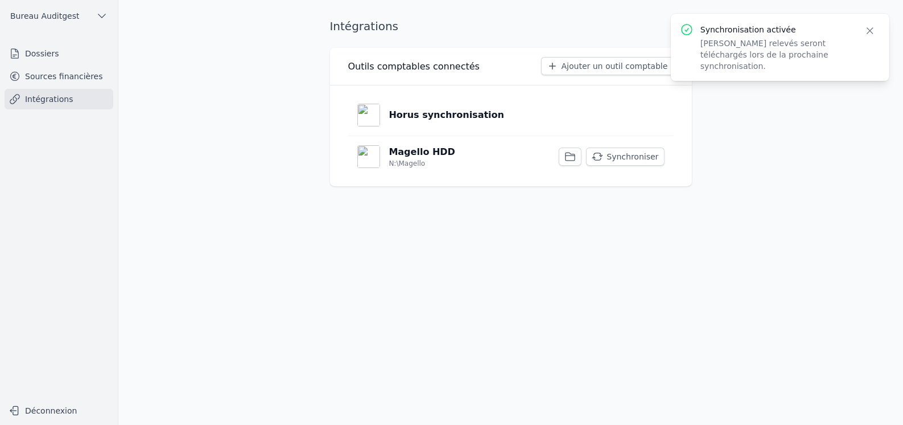
click at [438, 114] on p "Horus synchronisation" at bounding box center [447, 115] width 116 height 14
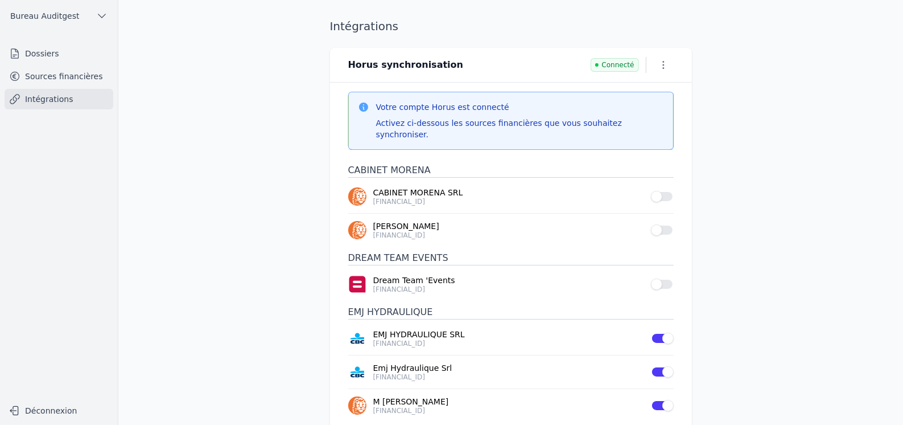
click at [662, 63] on icon "button" at bounding box center [663, 64] width 11 height 11
click at [744, 137] on div at bounding box center [451, 212] width 903 height 425
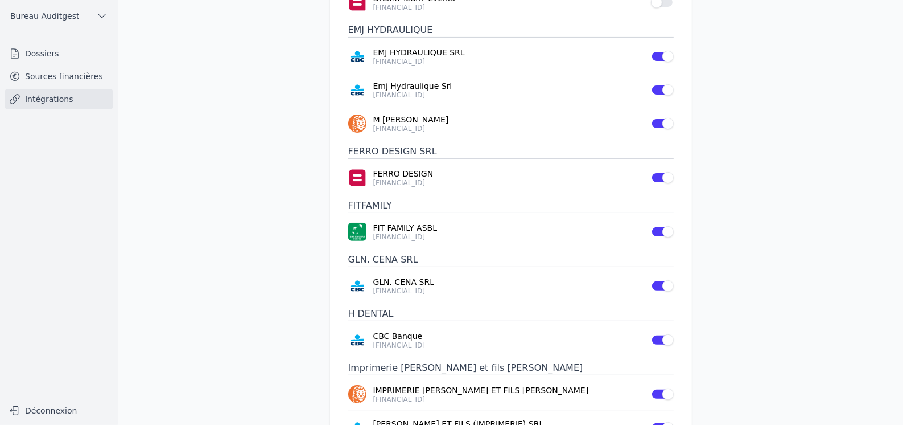
scroll to position [285, 0]
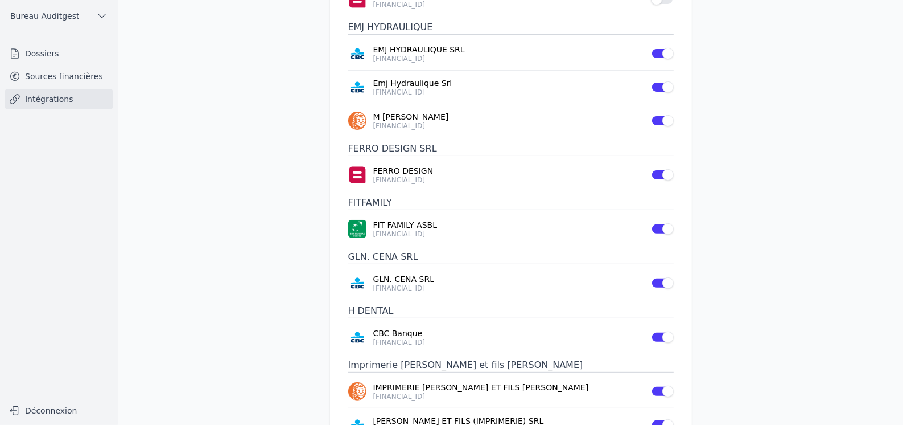
click at [401, 327] on p "CBC Banque" at bounding box center [508, 332] width 271 height 11
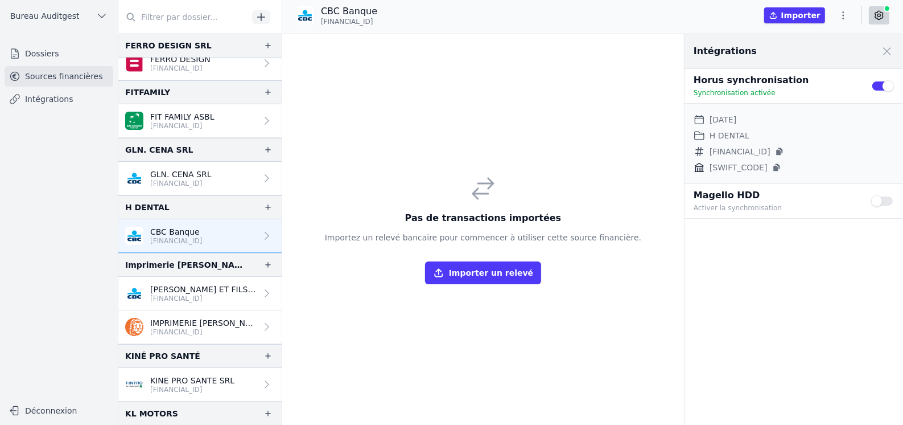
scroll to position [285, 0]
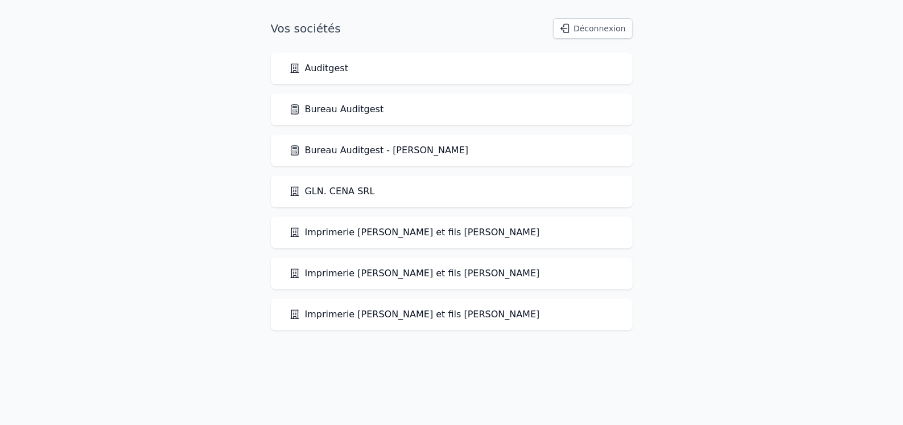
click at [344, 116] on link "Bureau Auditgest" at bounding box center [336, 109] width 95 height 14
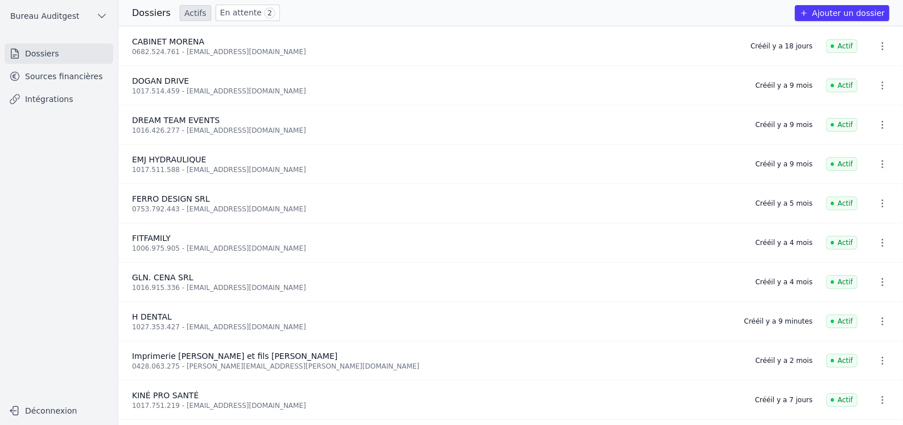
click at [72, 75] on link "Sources financières" at bounding box center [59, 76] width 109 height 20
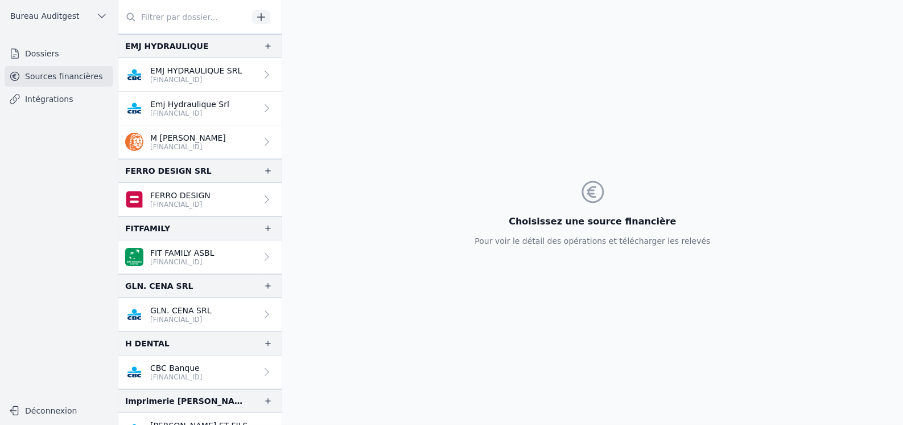
scroll to position [170, 0]
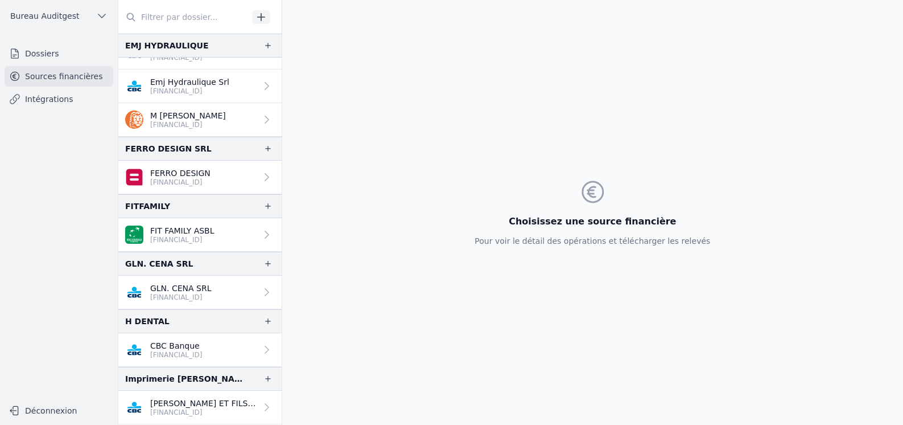
click at [203, 340] on p "CBC Banque" at bounding box center [176, 345] width 52 height 11
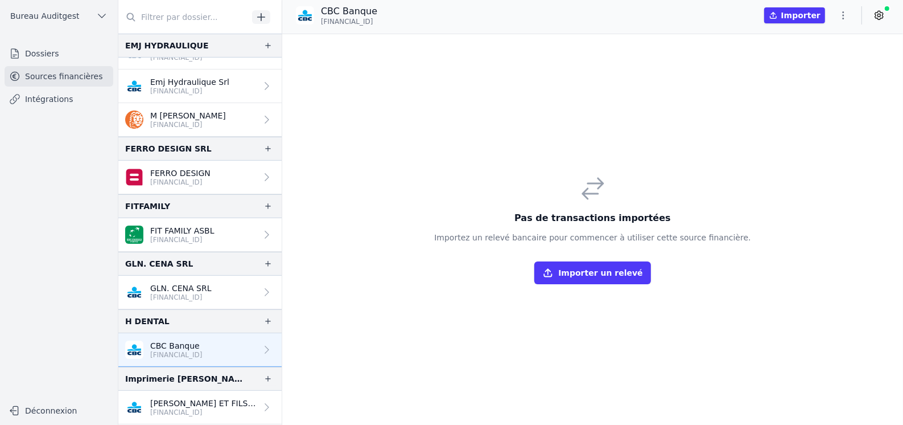
click at [848, 14] on icon "button" at bounding box center [843, 15] width 11 height 11
click at [882, 16] on div at bounding box center [451, 212] width 903 height 425
click at [878, 15] on icon at bounding box center [879, 15] width 3 height 3
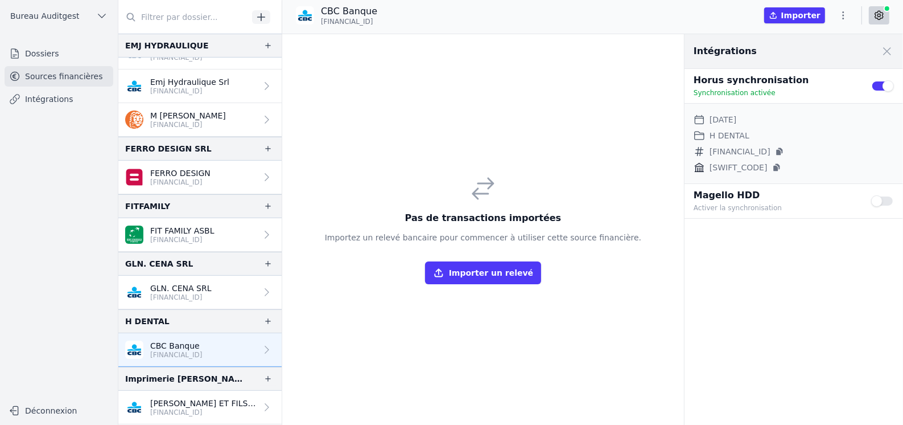
click at [771, 229] on div "Intégrations Close panel Horus synchronisation Synchronisation activée Use sett…" at bounding box center [794, 229] width 219 height 390
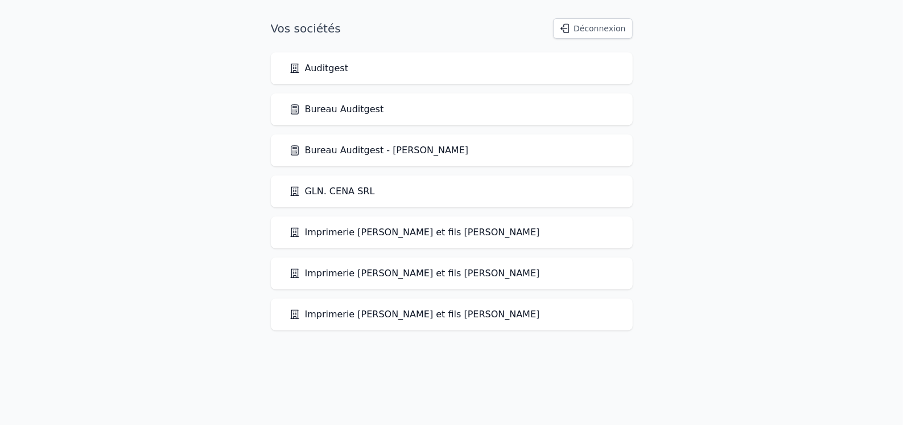
click at [340, 103] on link "Bureau Auditgest" at bounding box center [336, 109] width 95 height 14
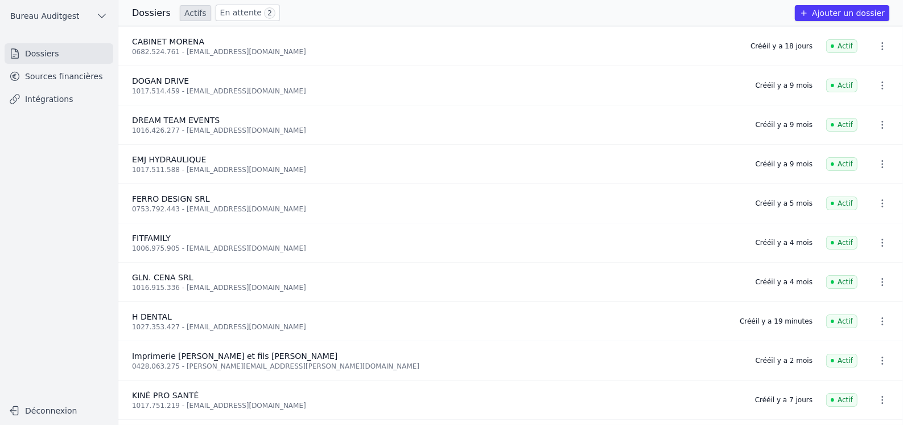
click at [76, 73] on link "Sources financières" at bounding box center [59, 76] width 109 height 20
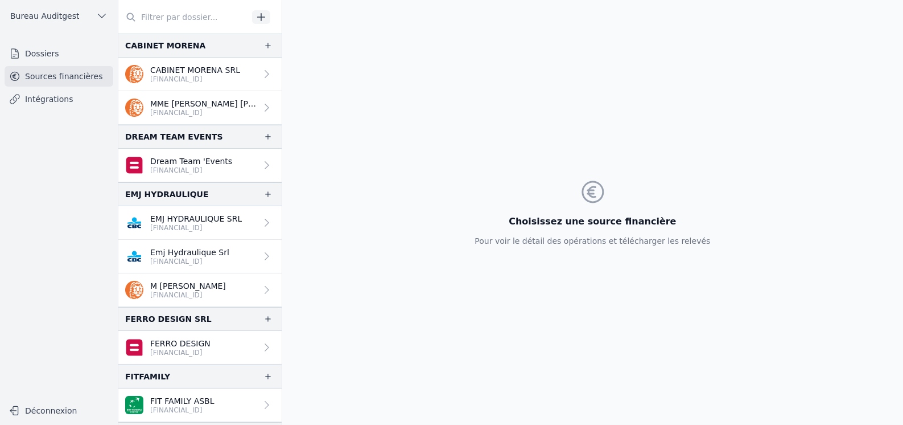
click at [192, 17] on input "text" at bounding box center [183, 17] width 130 height 20
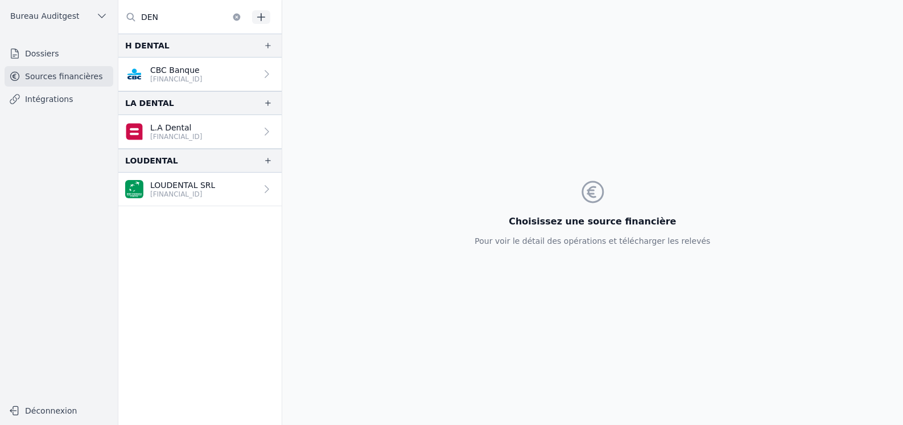
drag, startPoint x: 193, startPoint y: 16, endPoint x: 132, endPoint y: 15, distance: 60.9
click at [132, 15] on div "DEN" at bounding box center [183, 17] width 130 height 20
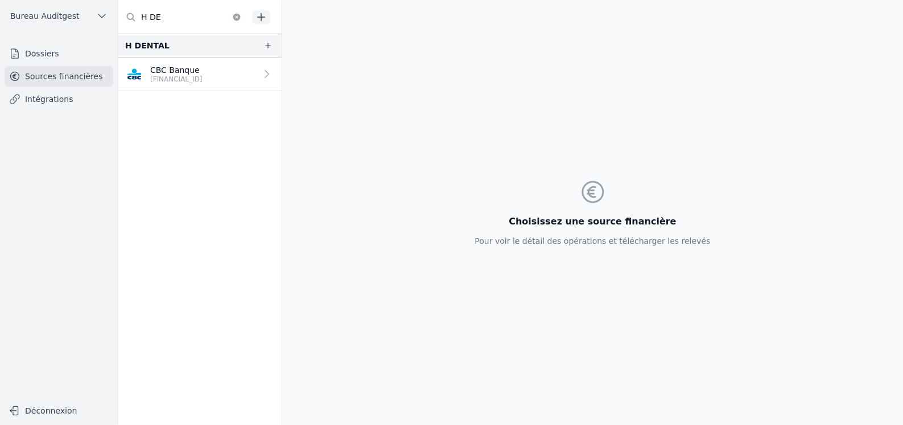
type input "H DE"
click at [176, 64] on p "CBC Banque" at bounding box center [176, 69] width 52 height 11
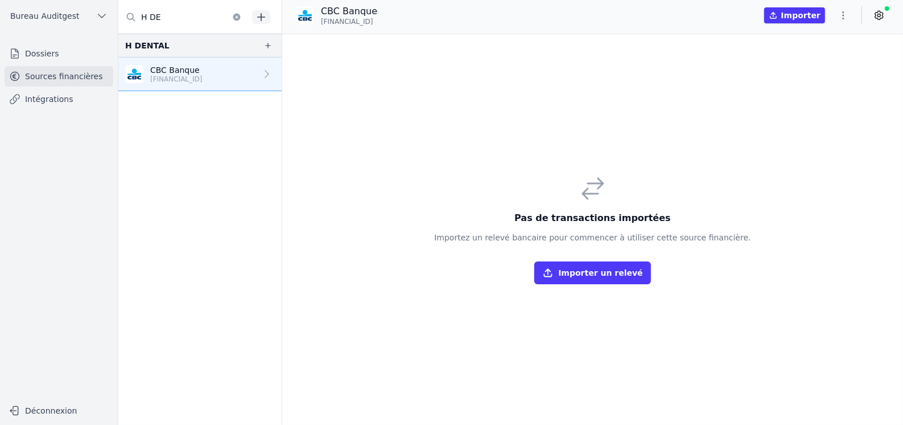
click at [48, 100] on link "Intégrations" at bounding box center [59, 99] width 109 height 20
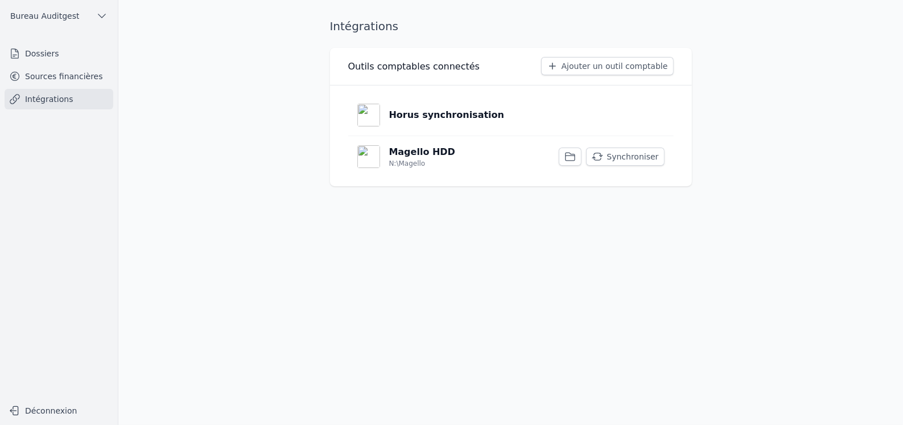
click at [453, 116] on p "Horus synchronisation" at bounding box center [447, 115] width 116 height 14
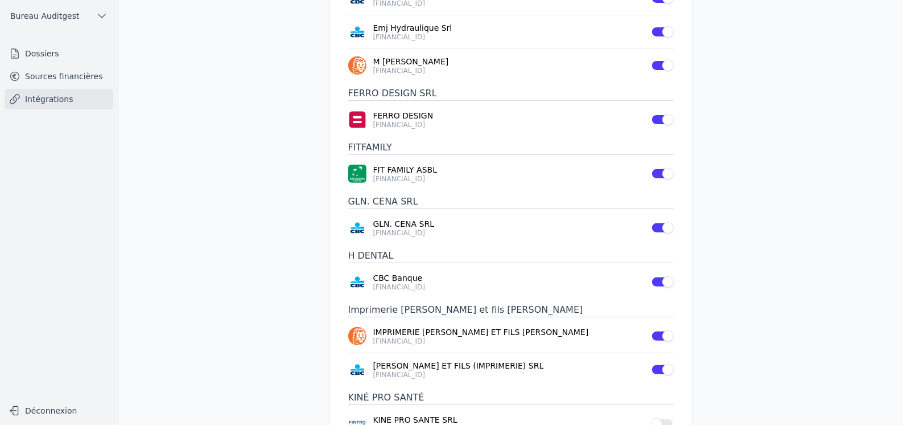
scroll to position [398, 0]
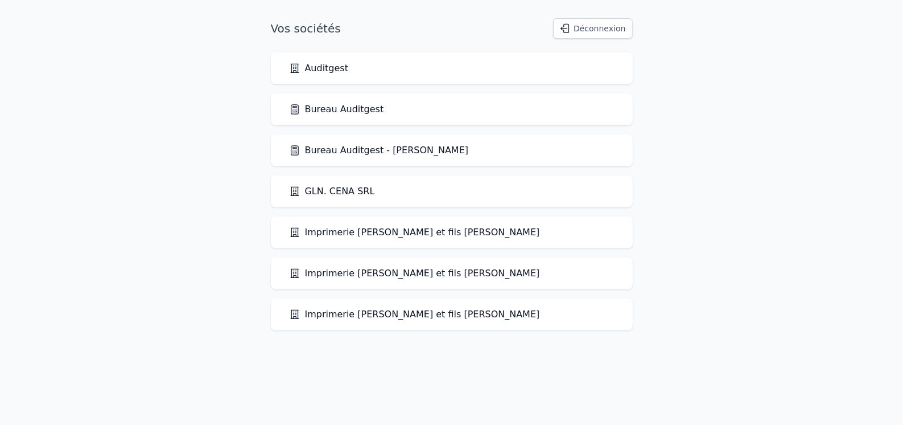
click at [330, 116] on link "Bureau Auditgest" at bounding box center [336, 109] width 95 height 14
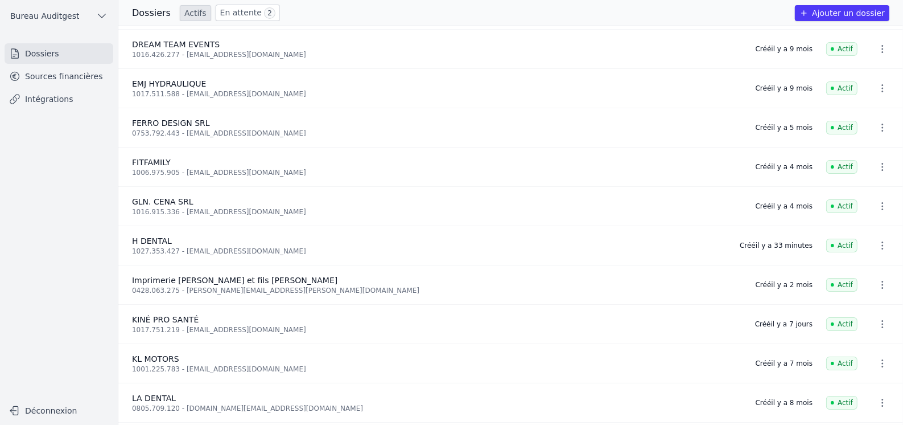
scroll to position [114, 0]
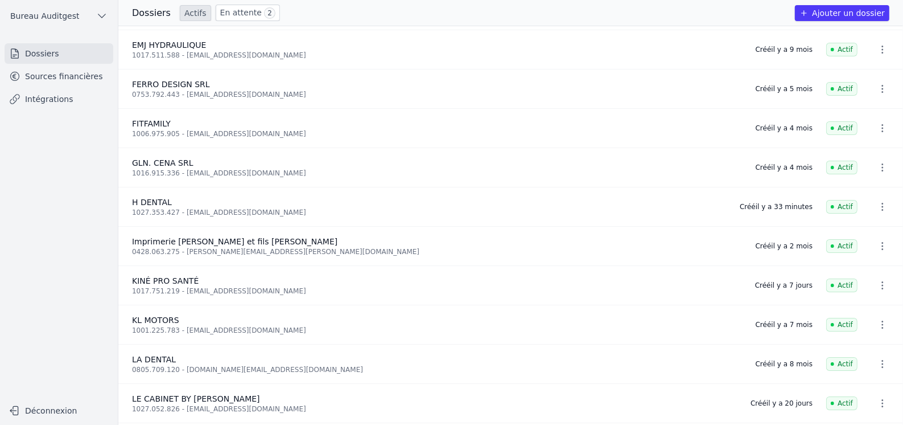
click at [38, 74] on link "Sources financières" at bounding box center [59, 76] width 109 height 20
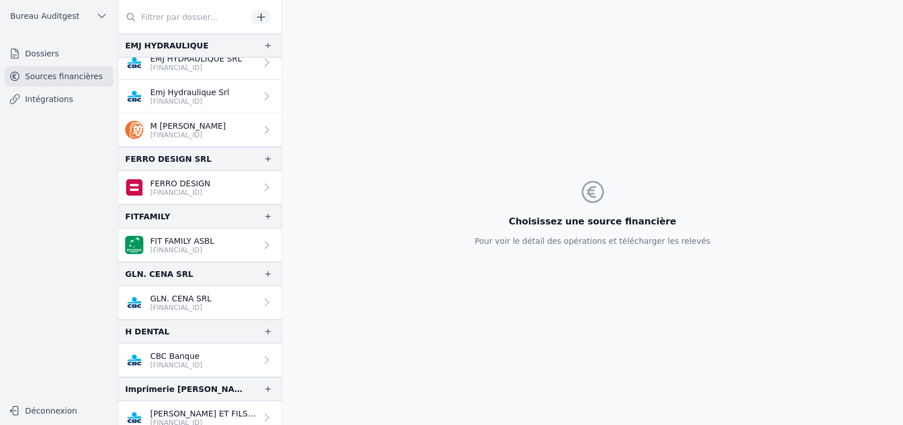
scroll to position [170, 0]
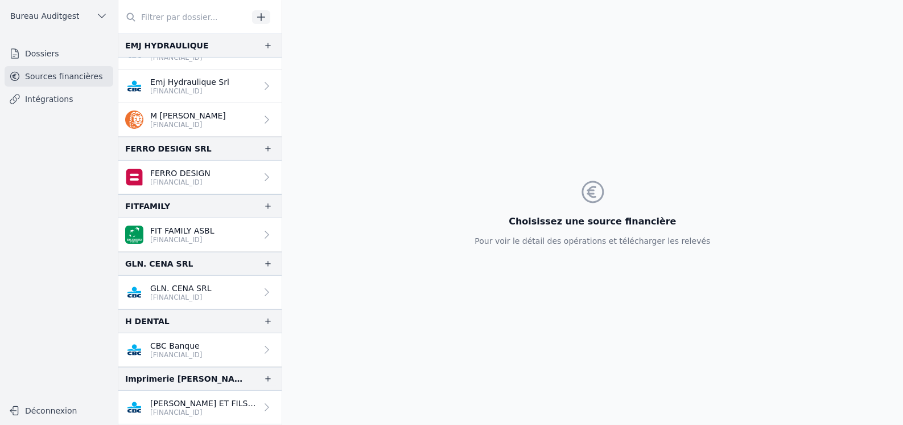
click at [176, 350] on p "[FINANCIAL_ID]" at bounding box center [176, 354] width 52 height 9
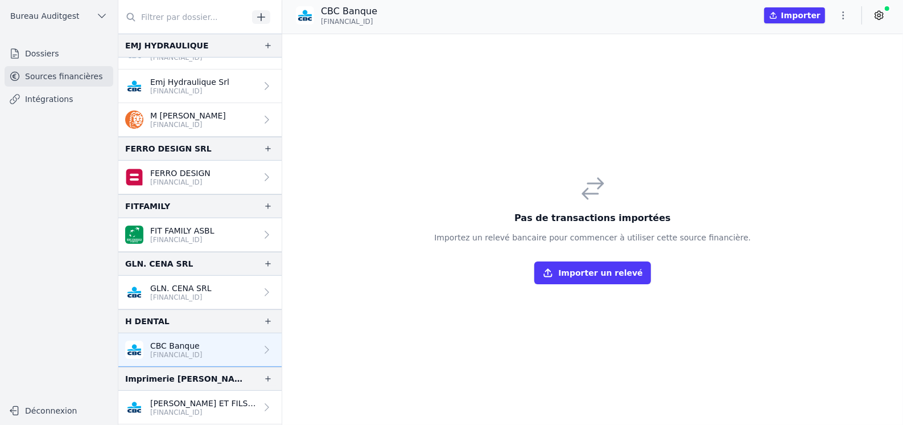
click at [203, 340] on p "CBC Banque" at bounding box center [176, 345] width 52 height 11
click at [842, 15] on icon "button" at bounding box center [843, 15] width 11 height 11
click at [885, 14] on div at bounding box center [451, 212] width 903 height 425
click at [884, 15] on icon at bounding box center [879, 15] width 11 height 11
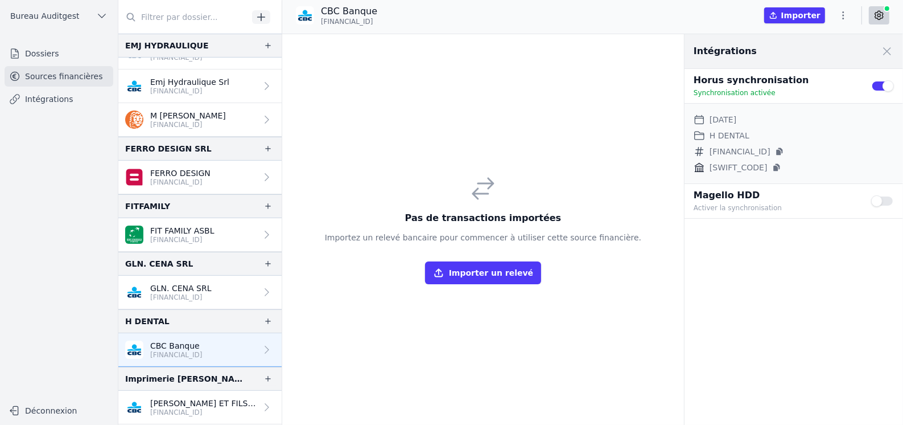
click at [43, 96] on link "Intégrations" at bounding box center [59, 99] width 109 height 20
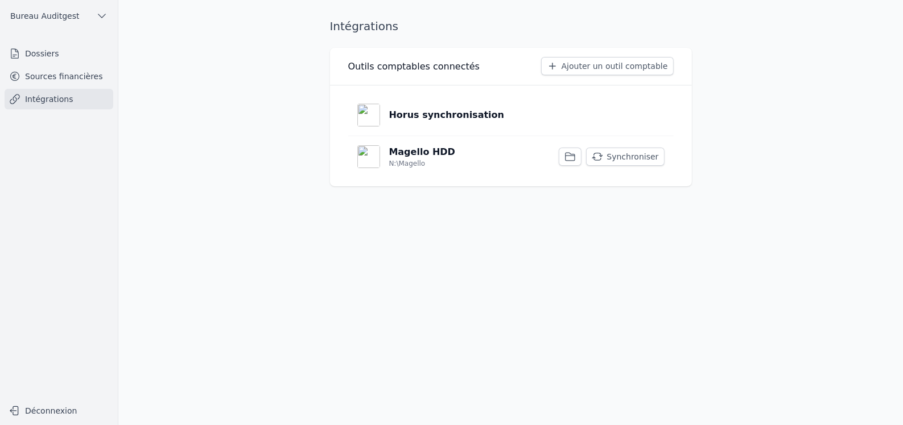
click at [446, 113] on p "Horus synchronisation" at bounding box center [447, 115] width 116 height 14
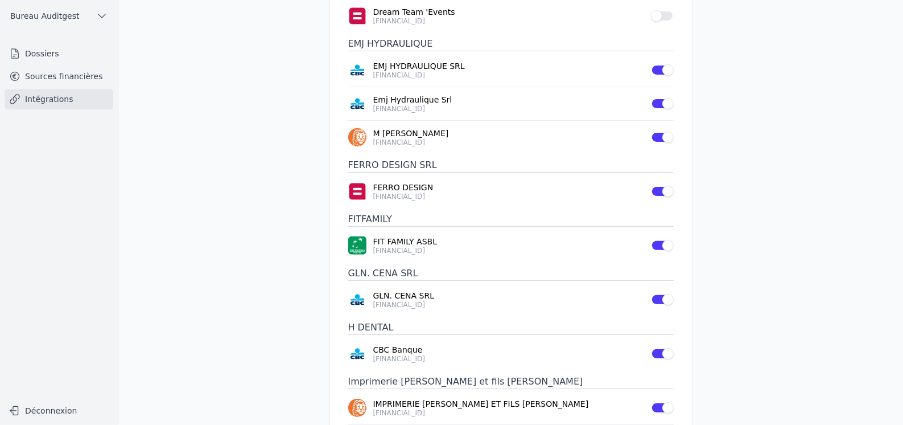
scroll to position [285, 0]
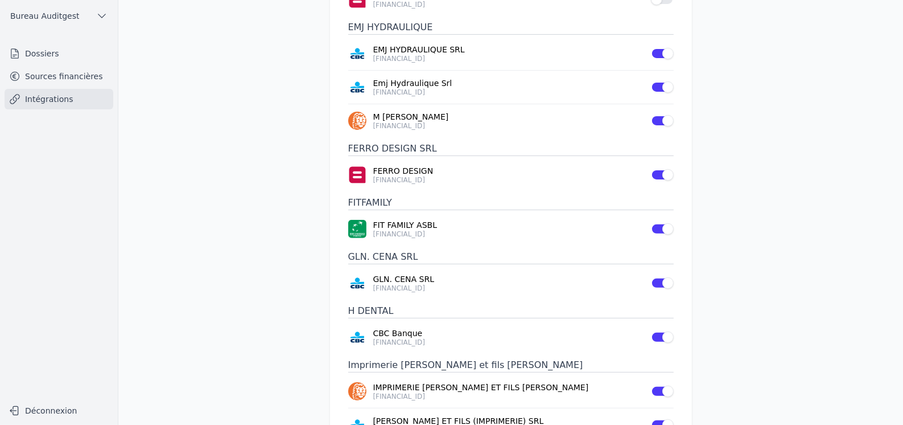
click at [404, 327] on p "CBC Banque" at bounding box center [508, 332] width 271 height 11
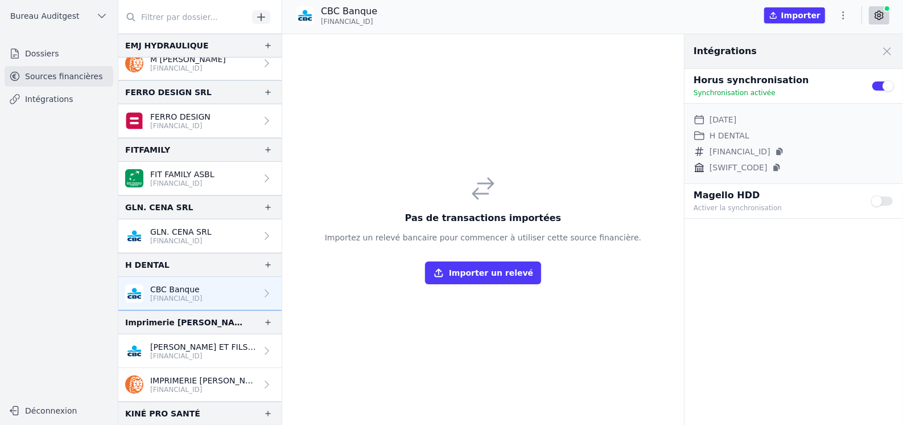
scroll to position [285, 0]
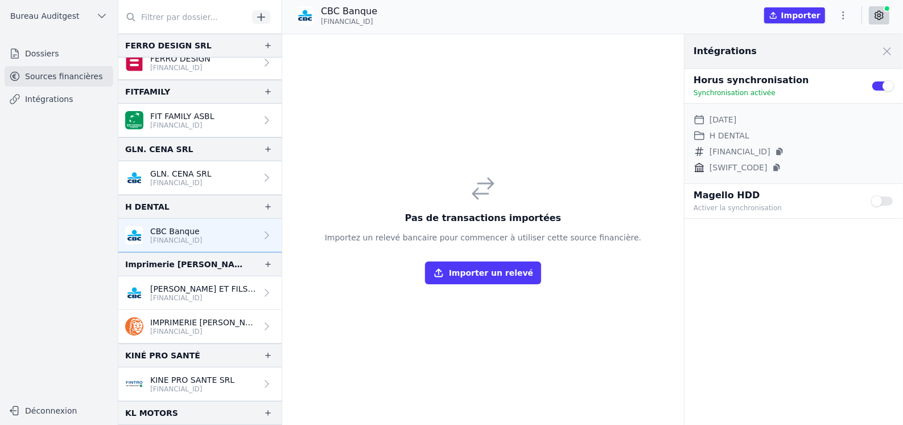
click at [844, 15] on icon "button" at bounding box center [844, 15] width 2 height 8
